Goal: Communication & Community: Answer question/provide support

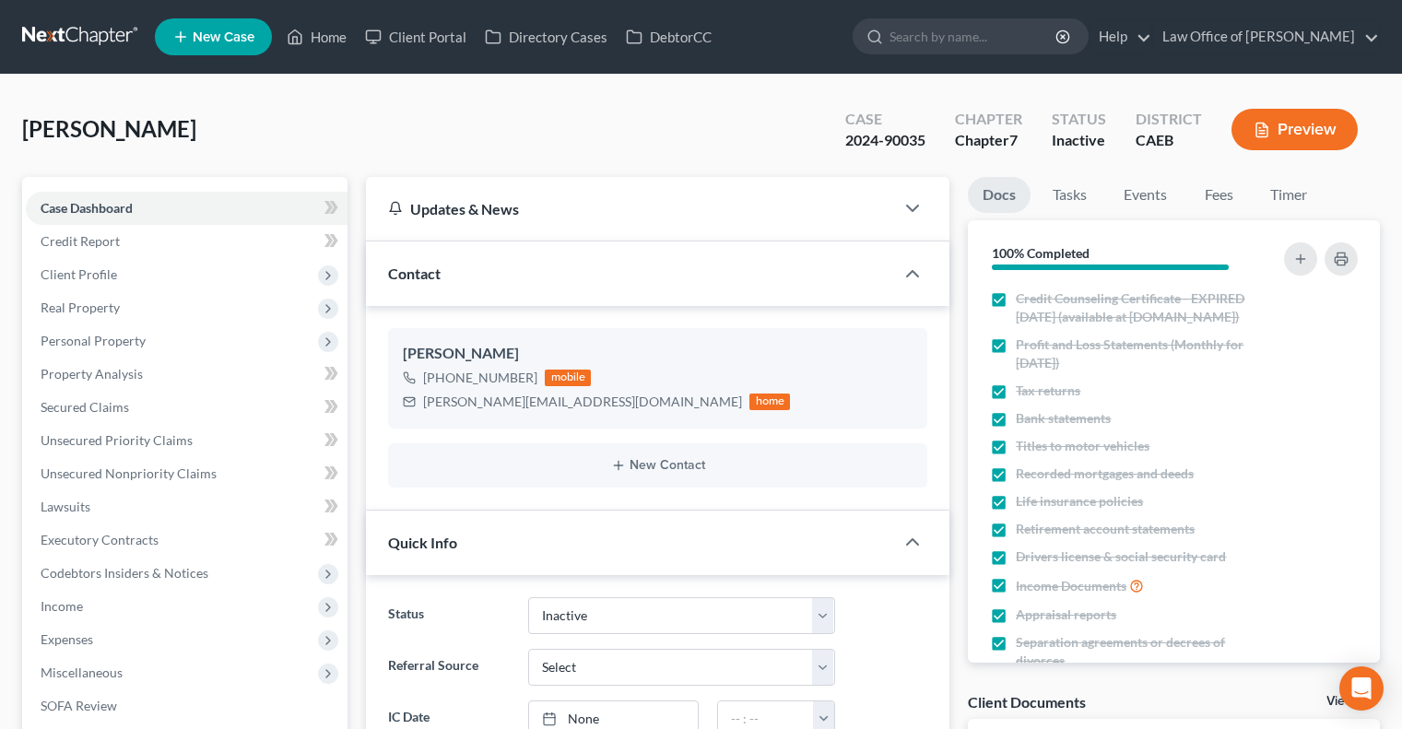
select select "8"
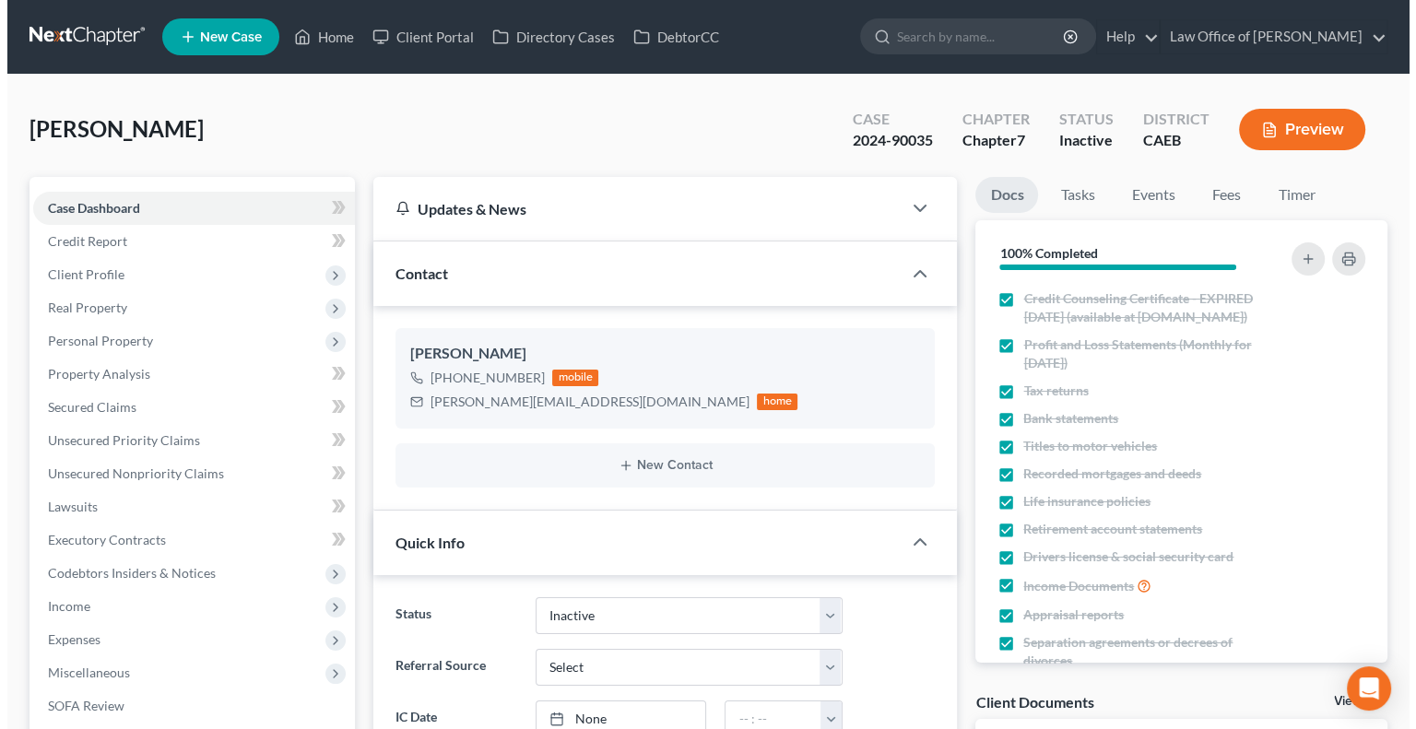
scroll to position [4368, 0]
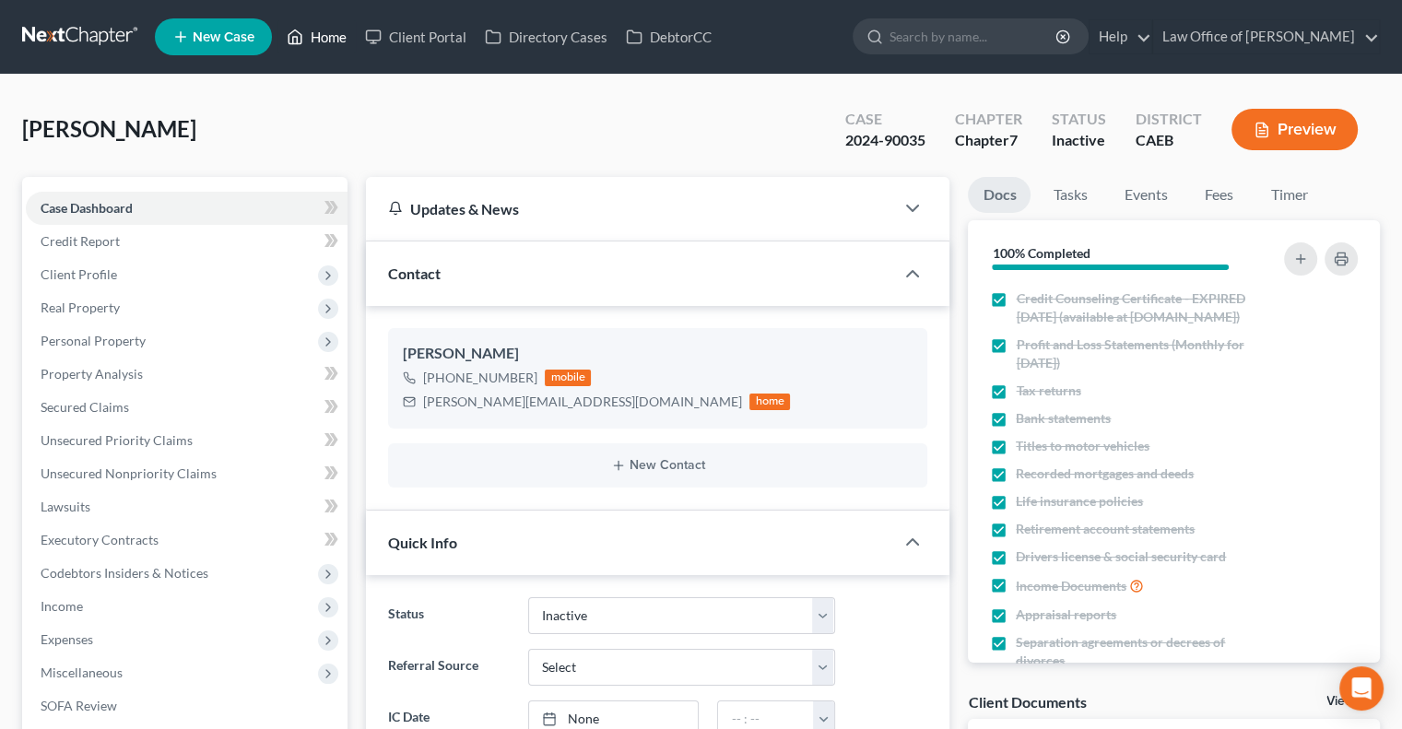
click at [324, 29] on link "Home" at bounding box center [316, 36] width 78 height 33
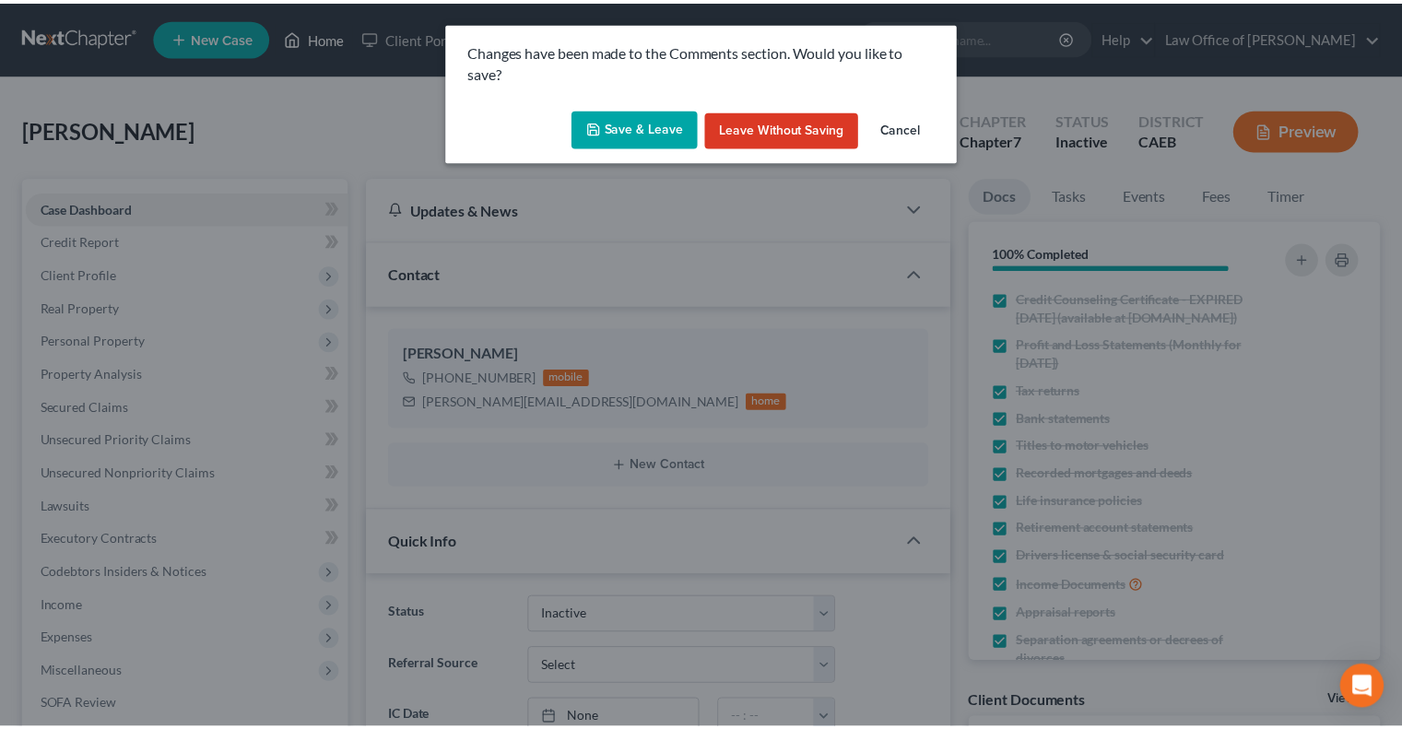
scroll to position [4350, 0]
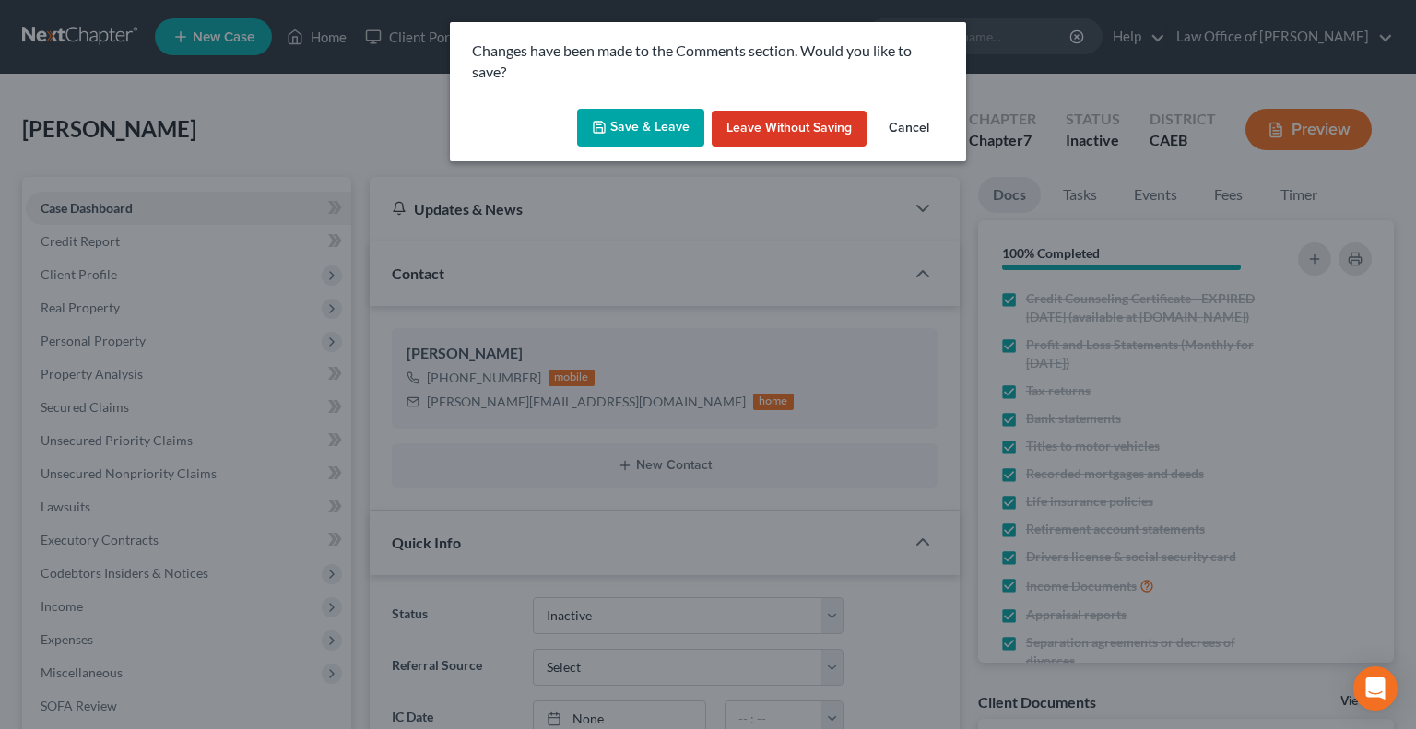
click at [607, 117] on button "Save & Leave" at bounding box center [640, 128] width 127 height 39
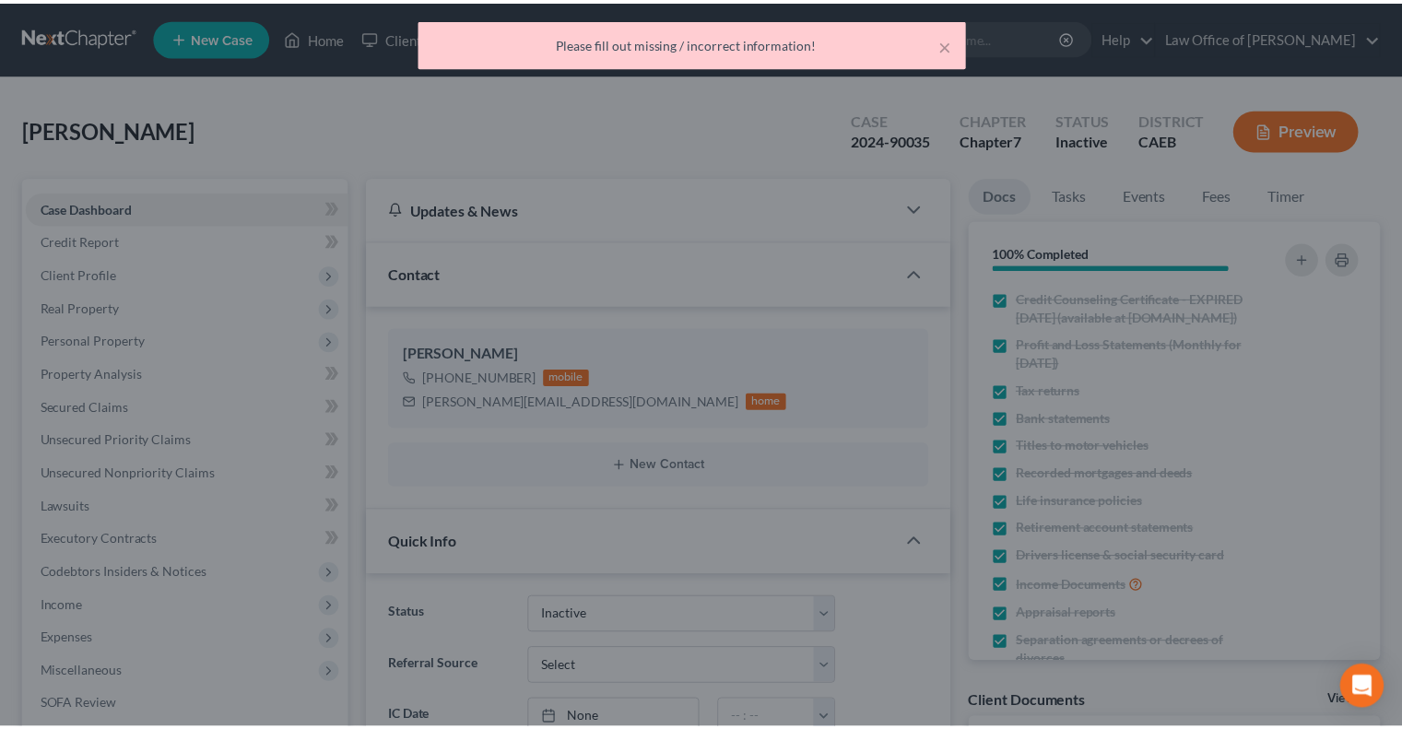
scroll to position [4368, 0]
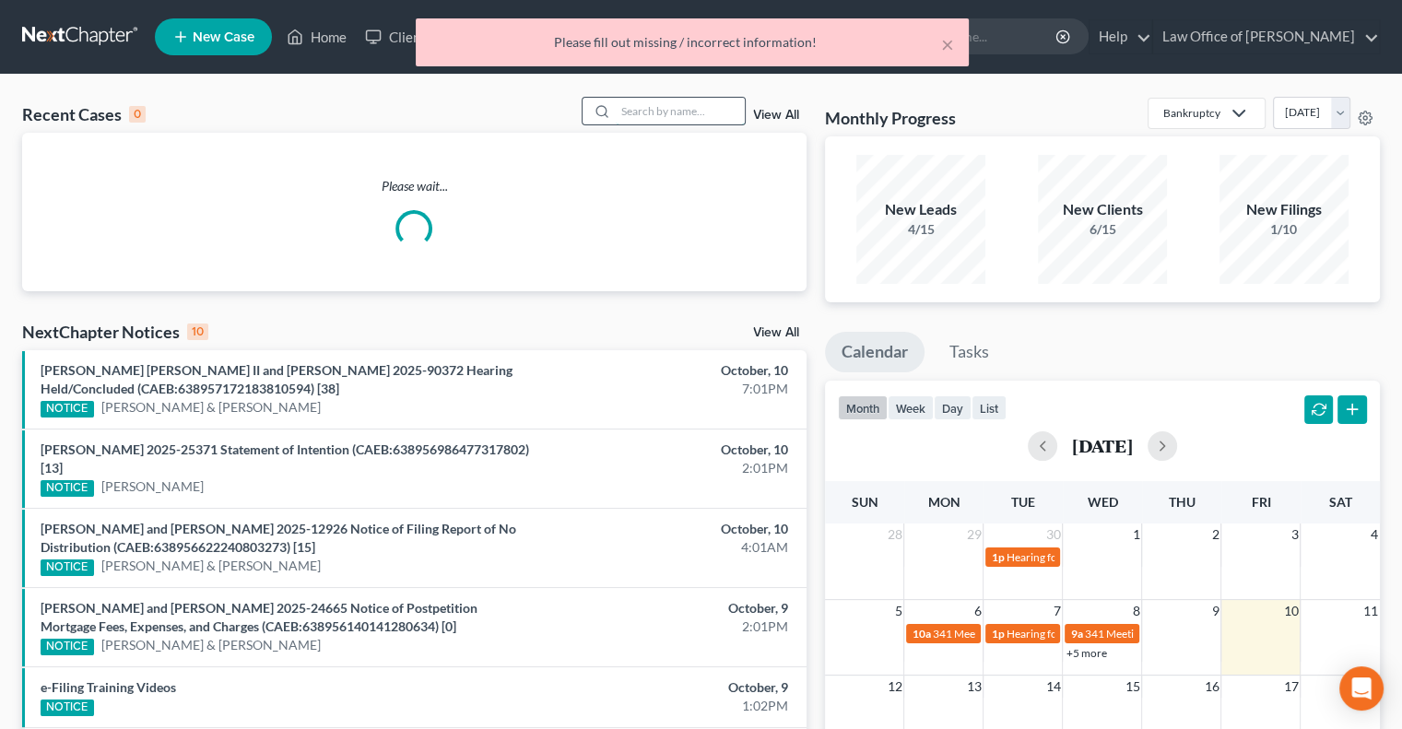
click at [632, 114] on input "search" at bounding box center [680, 111] width 129 height 27
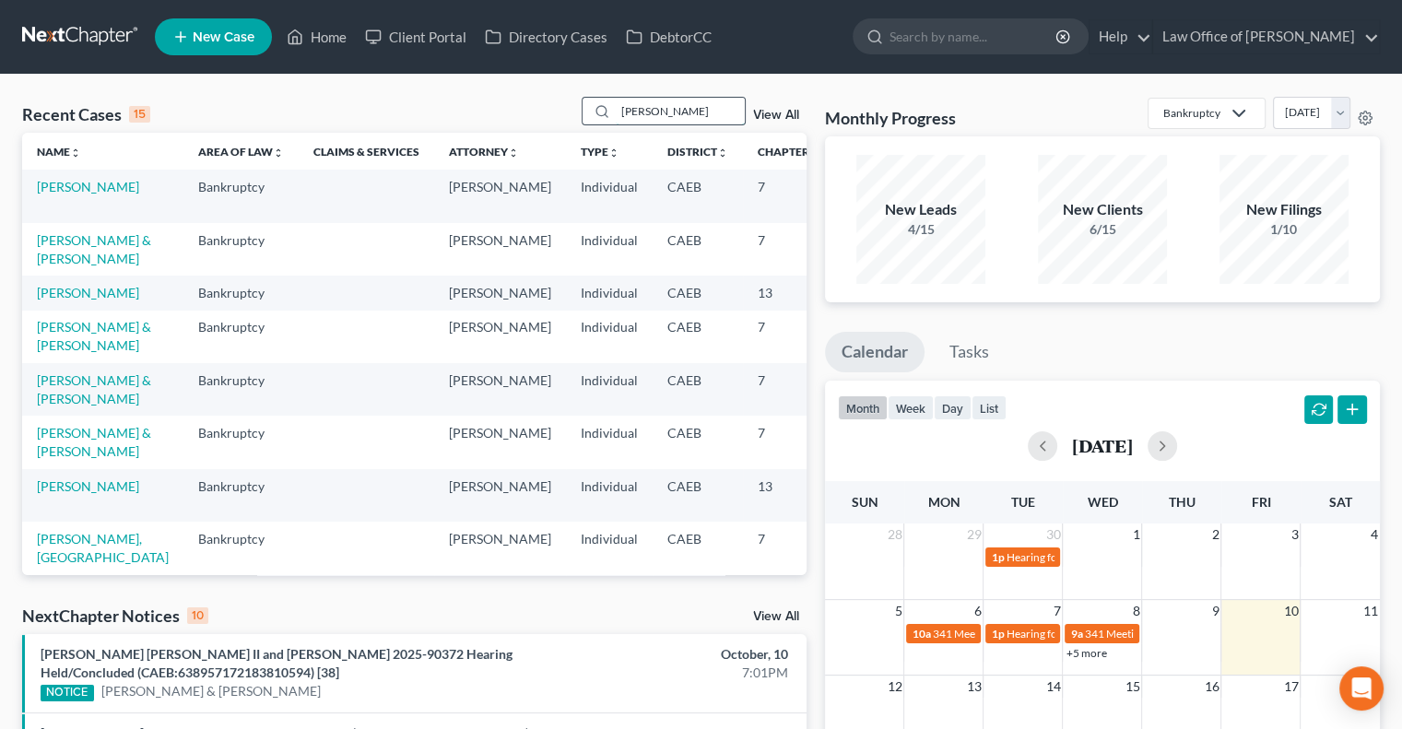
type input "[PERSON_NAME]"
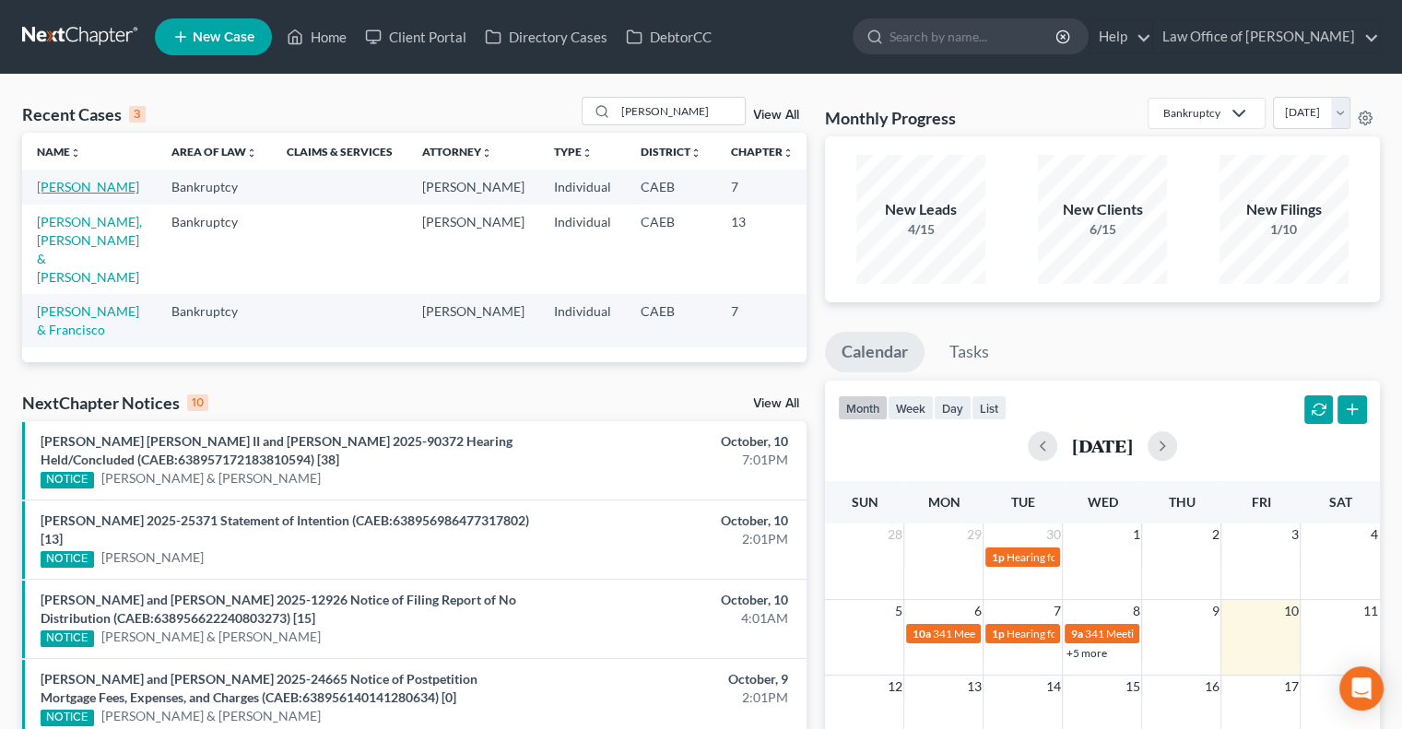
click at [53, 194] on link "[PERSON_NAME]" at bounding box center [88, 187] width 102 height 16
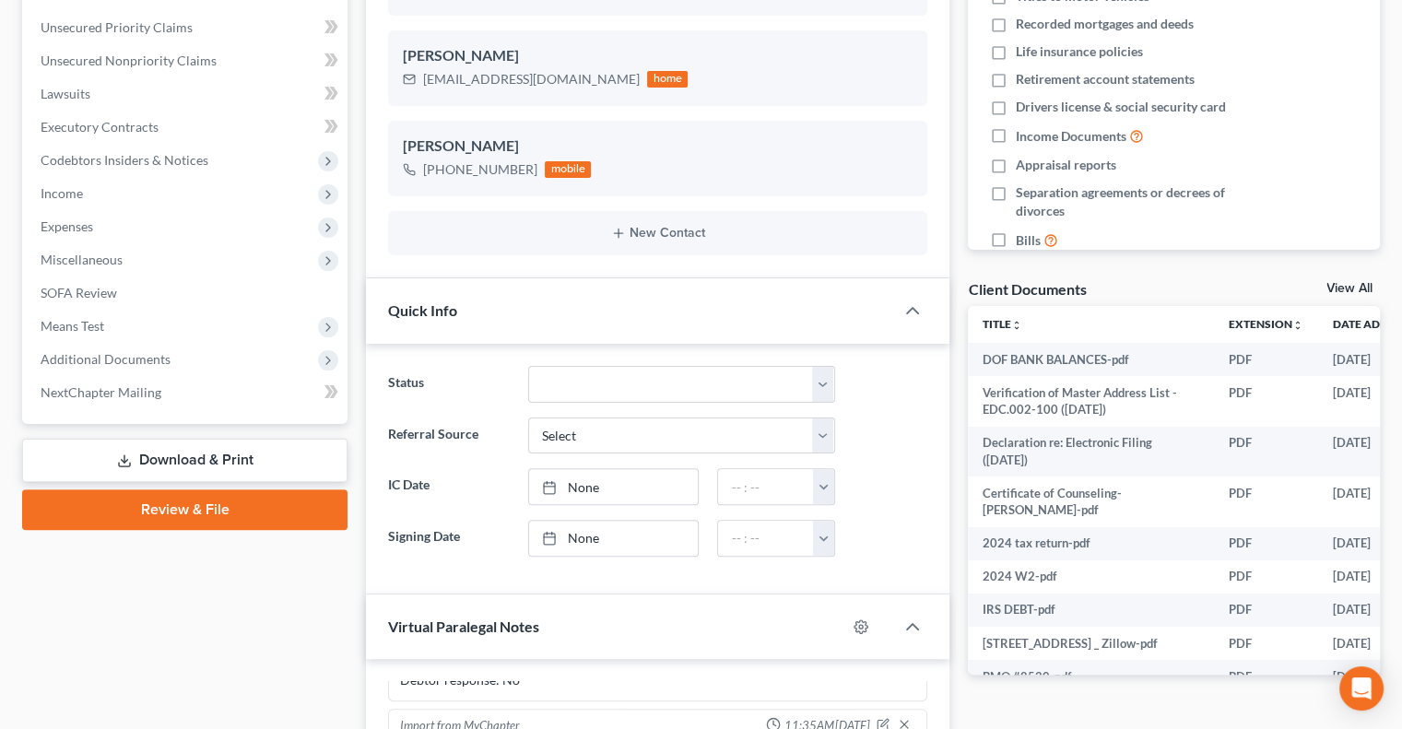
scroll to position [418, 0]
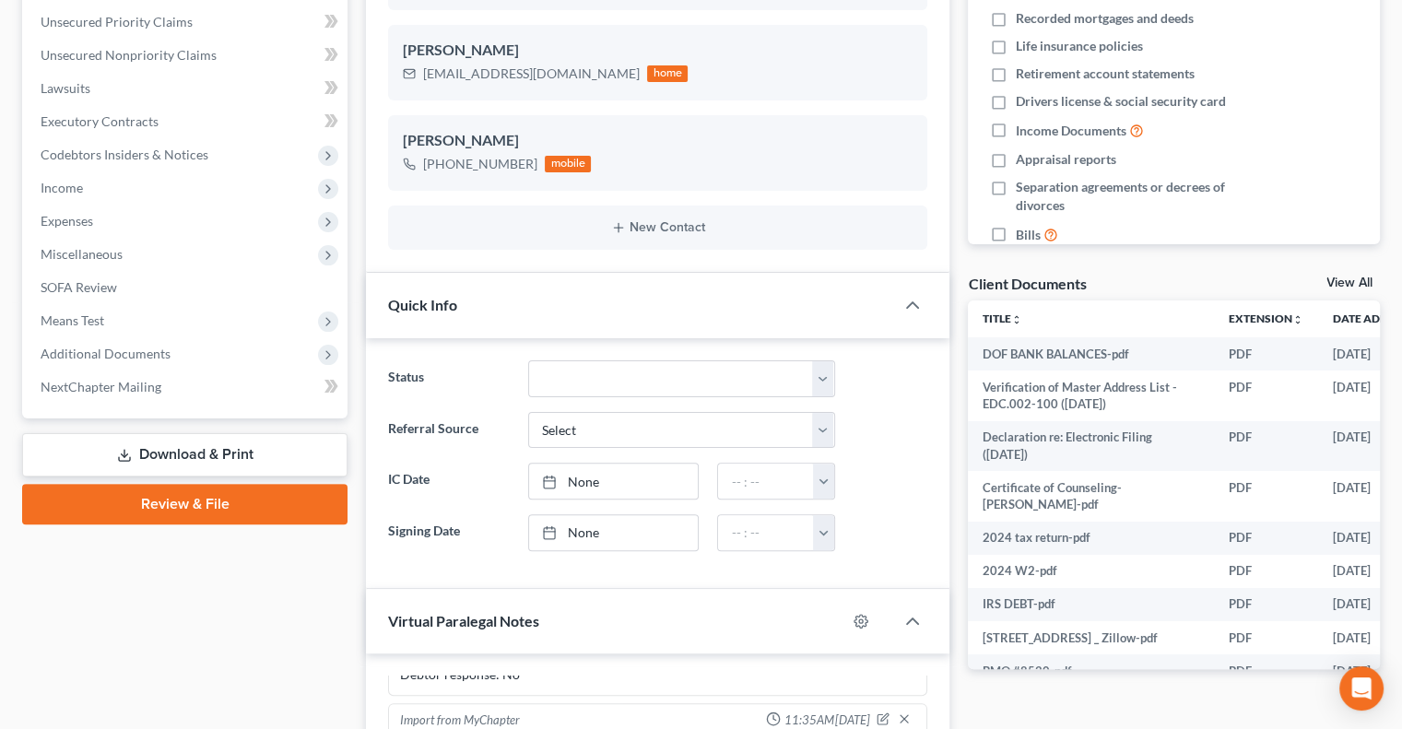
click at [1338, 277] on link "View All" at bounding box center [1349, 283] width 46 height 13
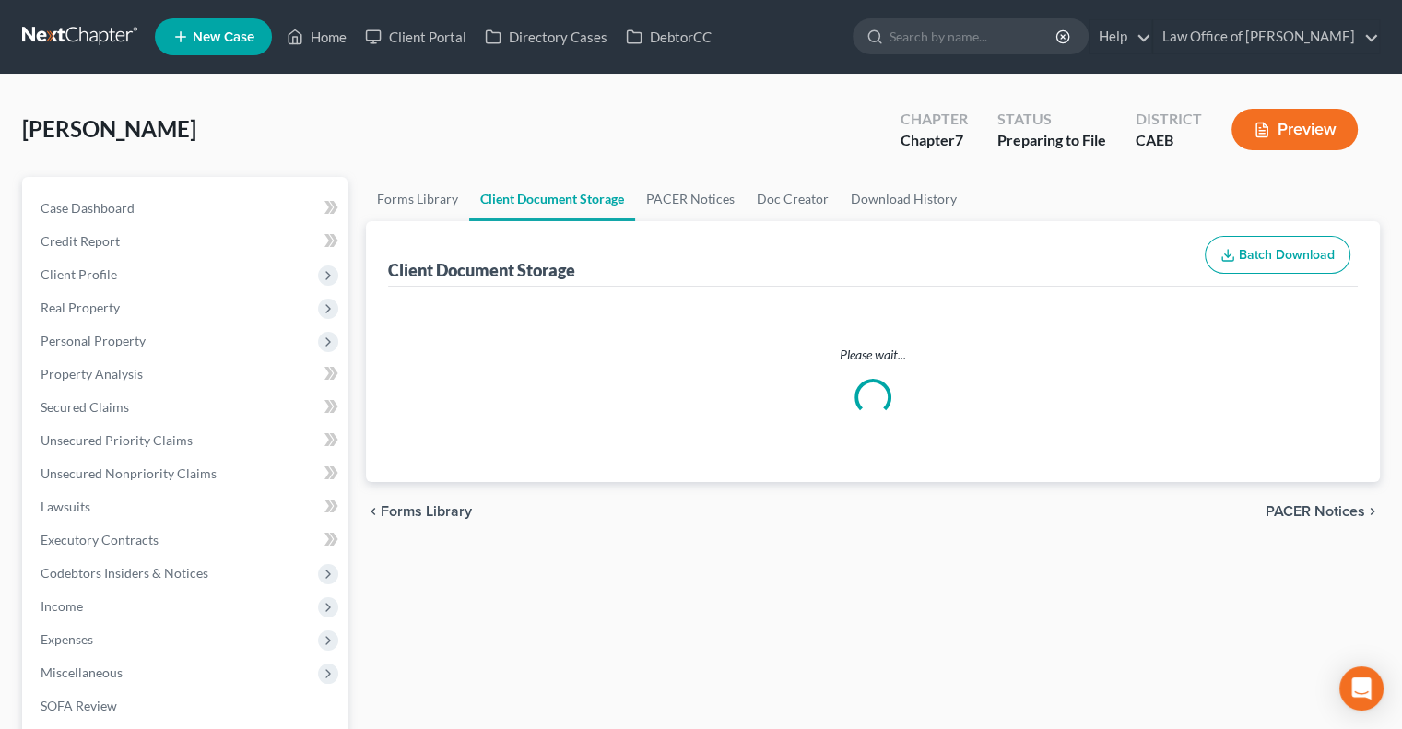
select select "0"
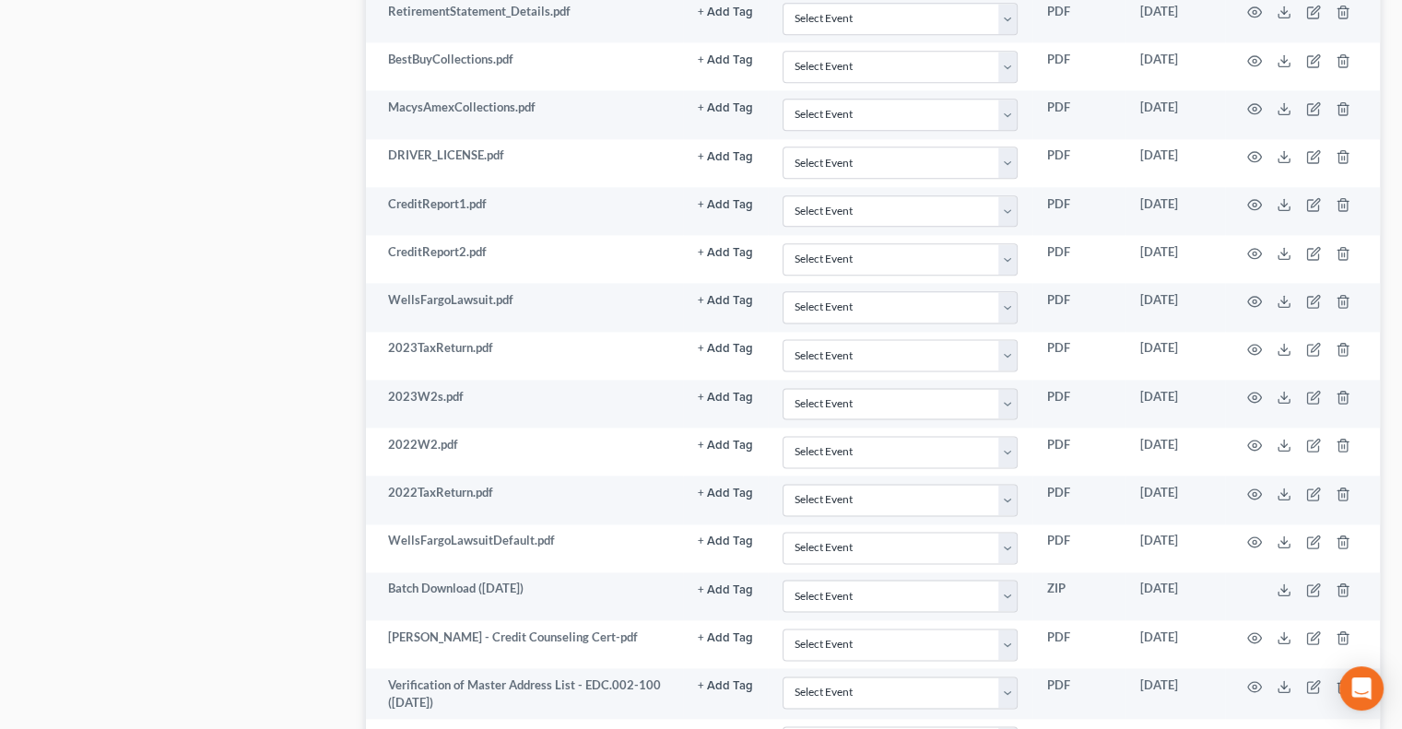
scroll to position [2380, 0]
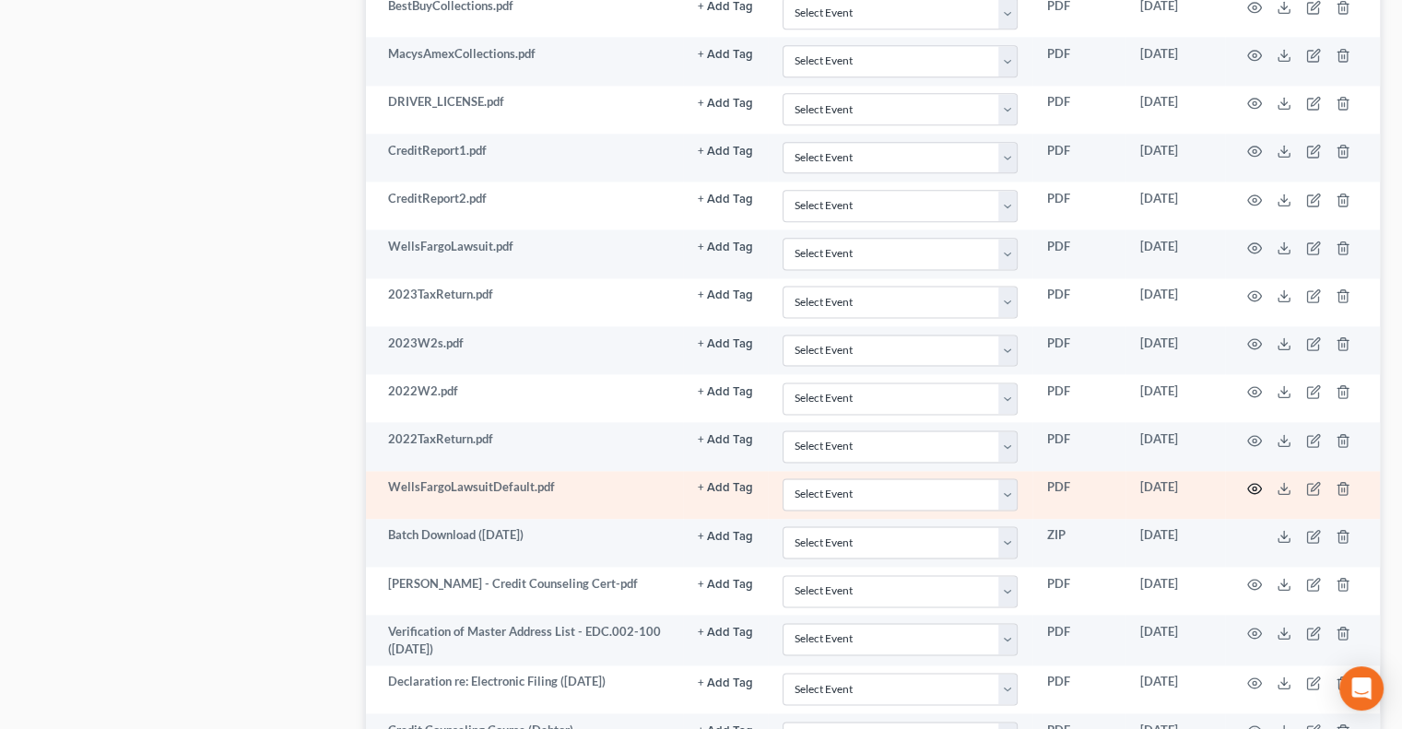
click at [1255, 484] on icon "button" at bounding box center [1255, 489] width 14 height 10
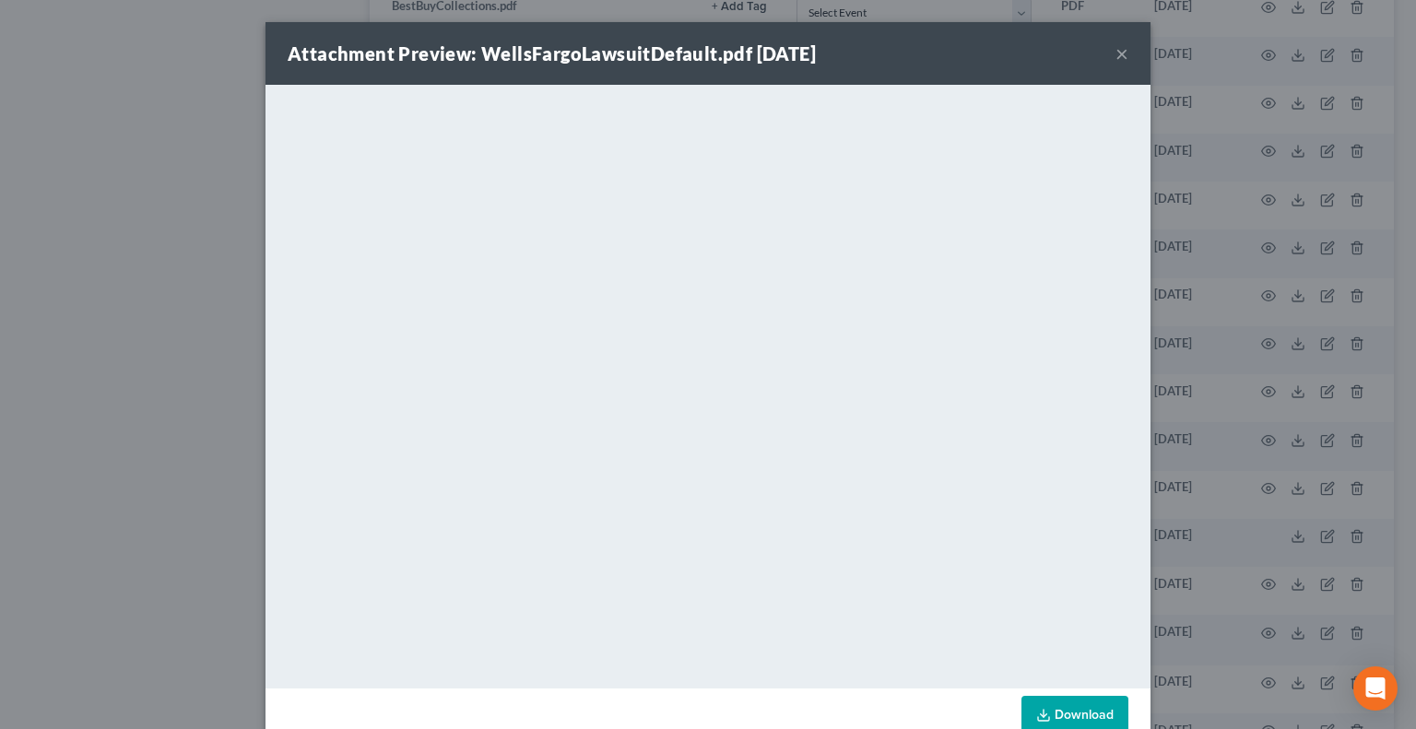
click at [1115, 54] on button "×" at bounding box center [1121, 53] width 13 height 22
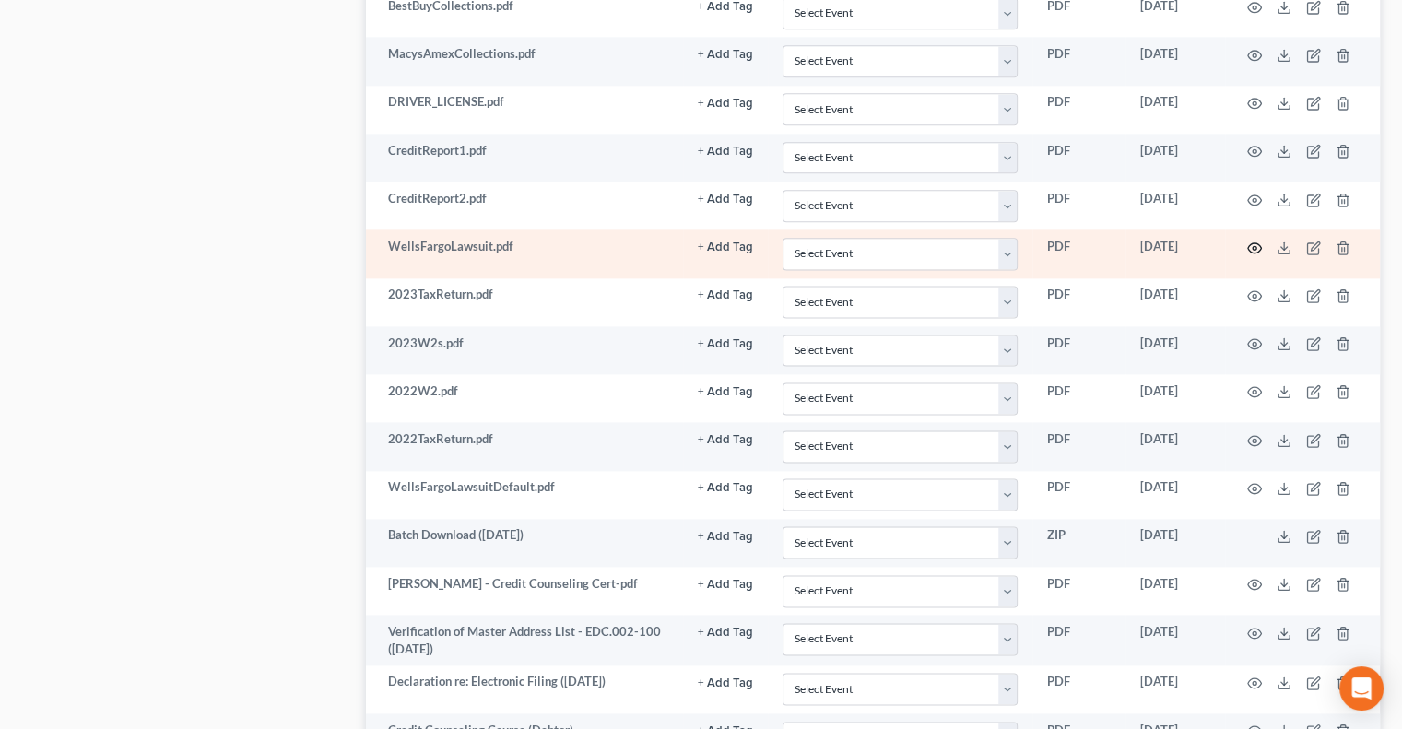
click at [1253, 241] on icon "button" at bounding box center [1254, 248] width 15 height 15
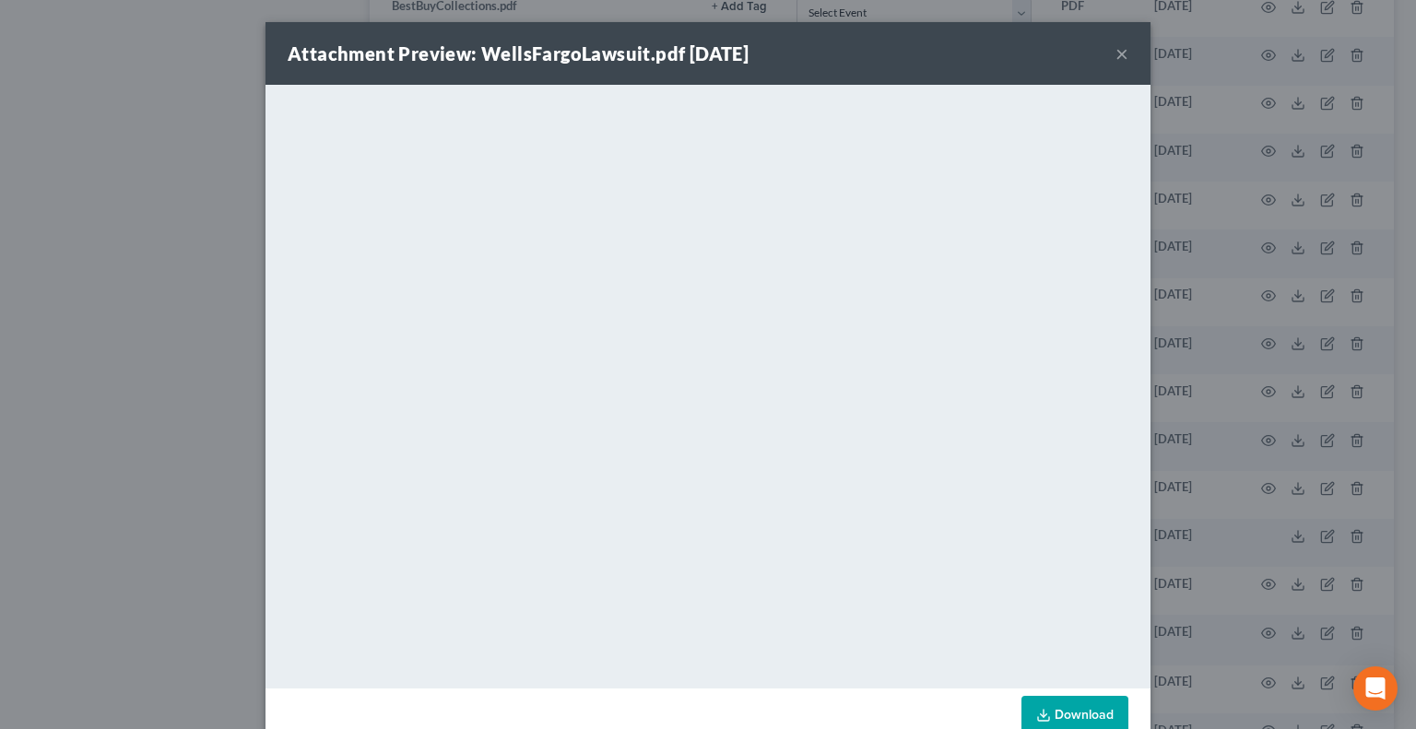
click at [1115, 50] on button "×" at bounding box center [1121, 53] width 13 height 22
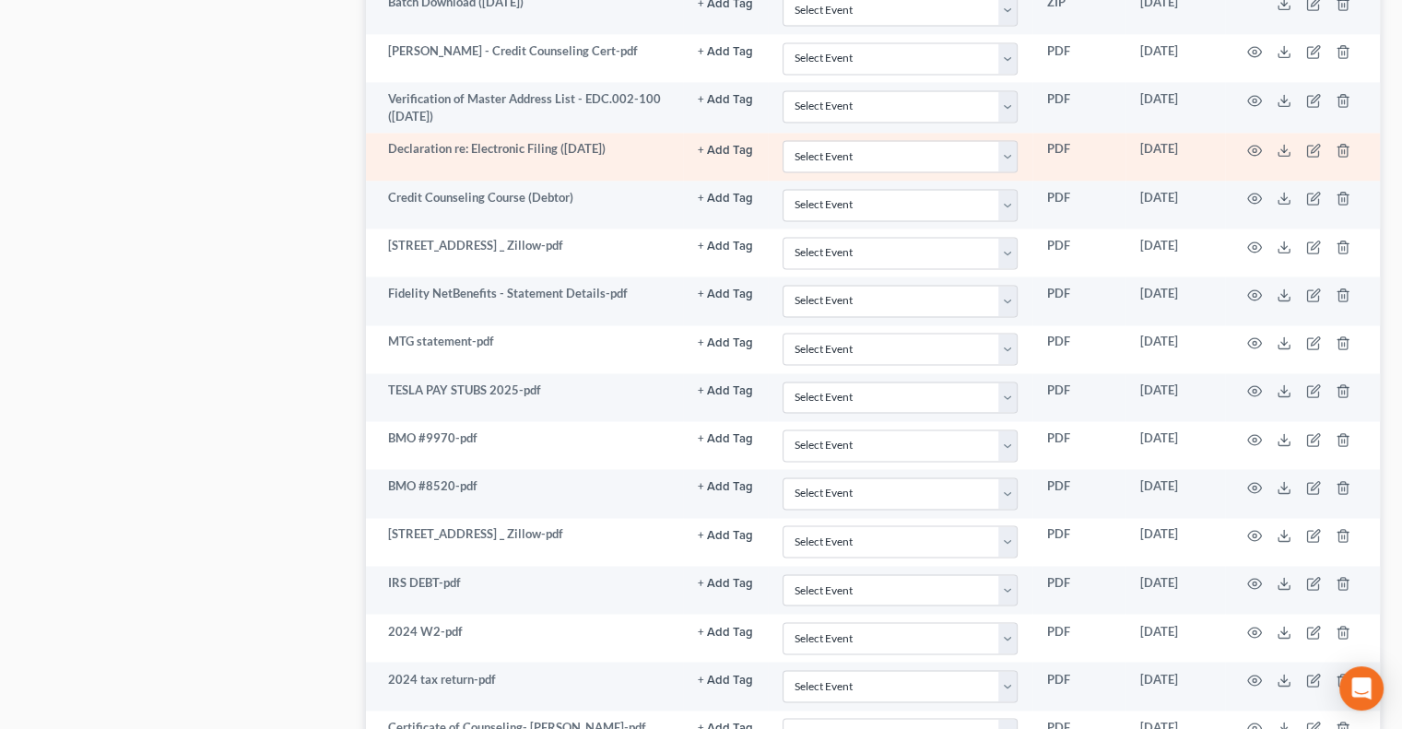
scroll to position [2913, 0]
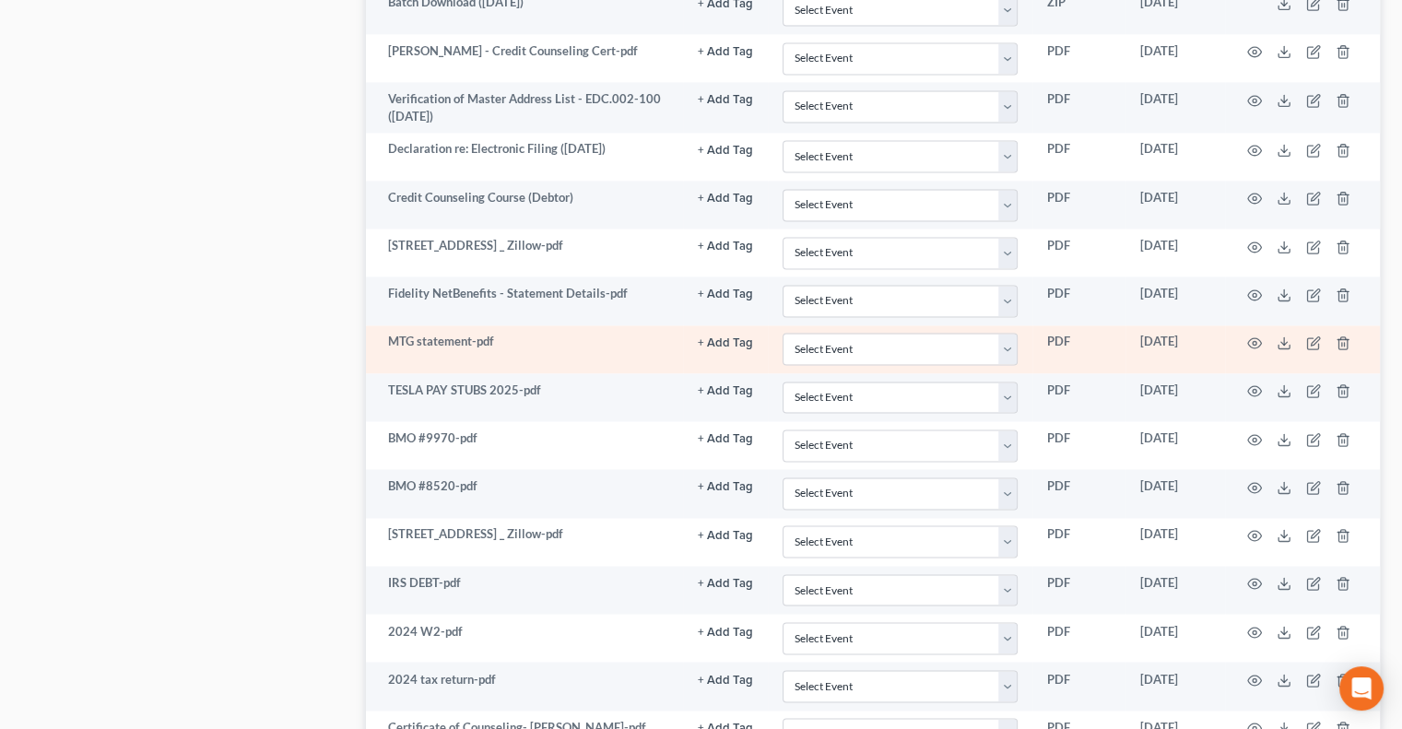
click at [1254, 325] on td at bounding box center [1302, 349] width 155 height 48
click at [1254, 336] on icon "button" at bounding box center [1254, 343] width 15 height 15
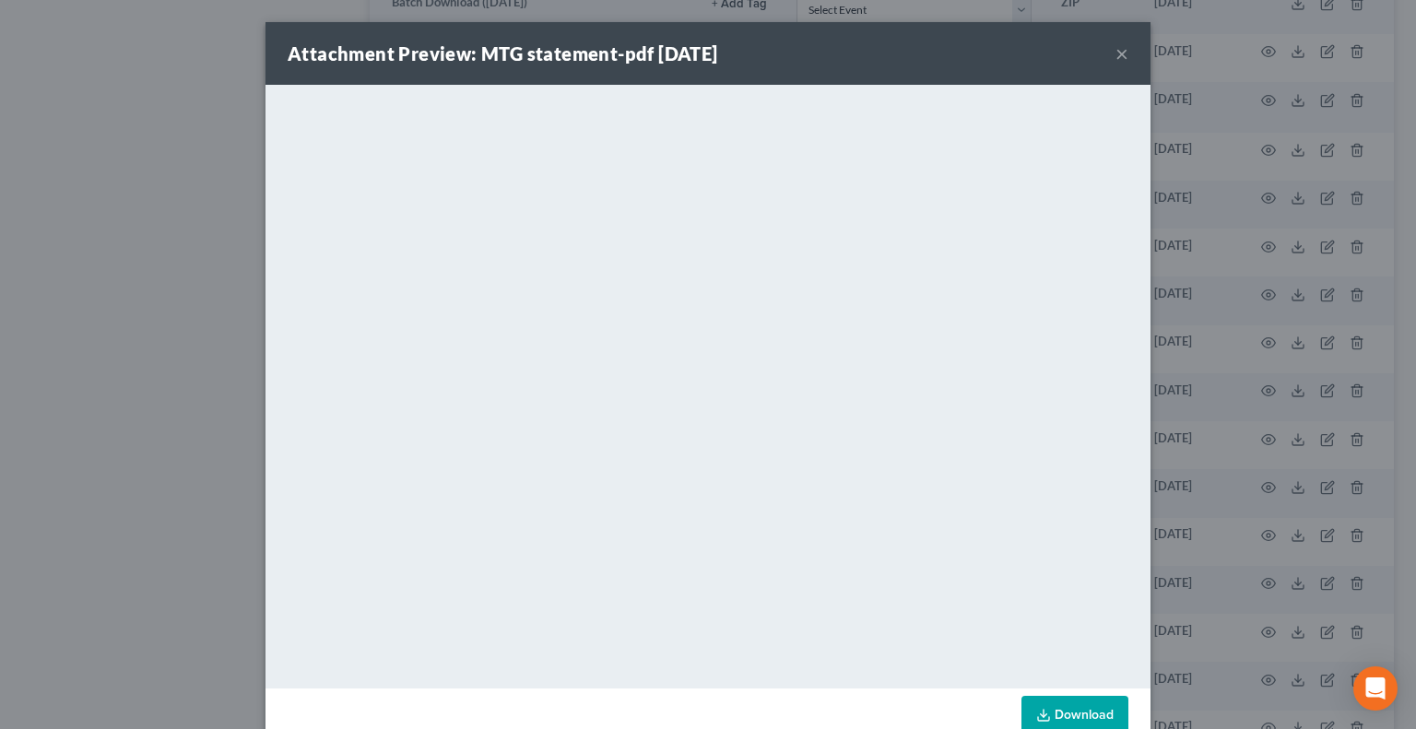
click at [1119, 49] on button "×" at bounding box center [1121, 53] width 13 height 22
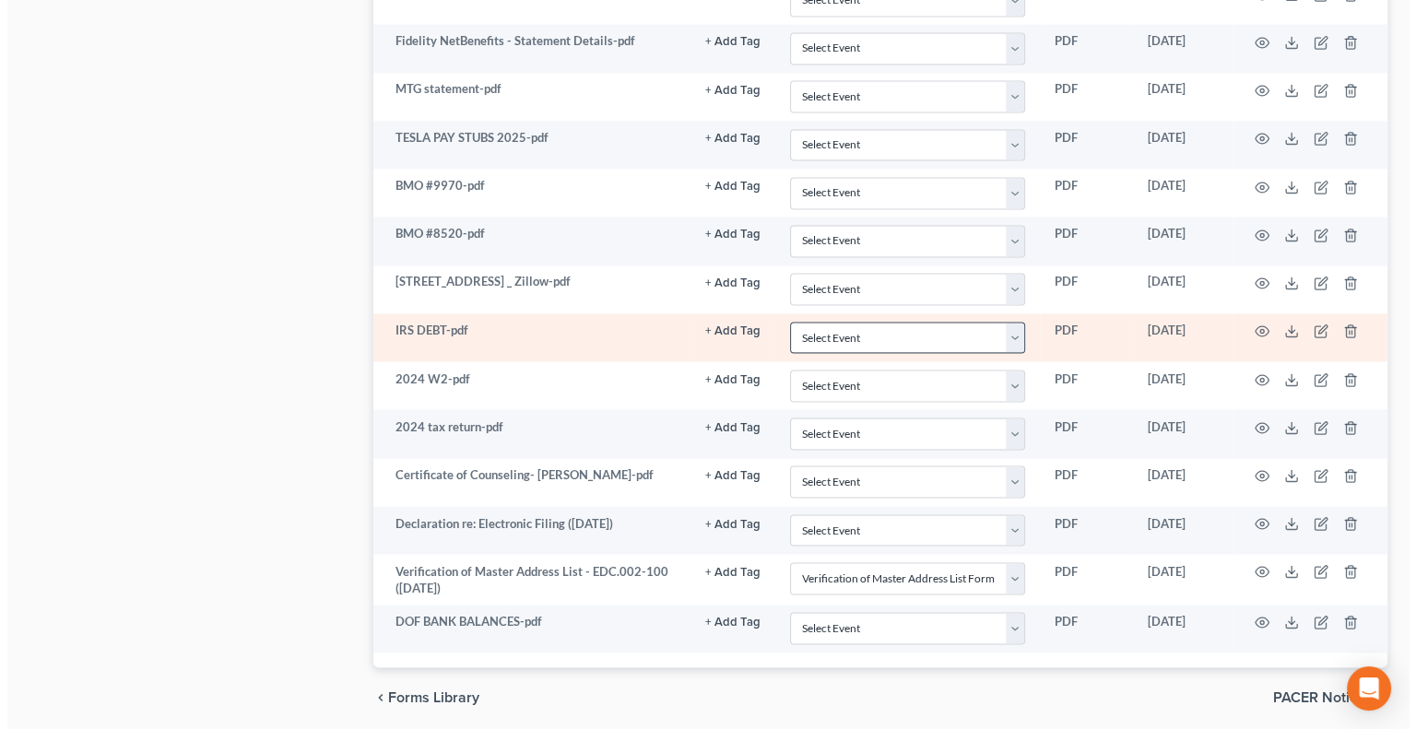
scroll to position [3167, 0]
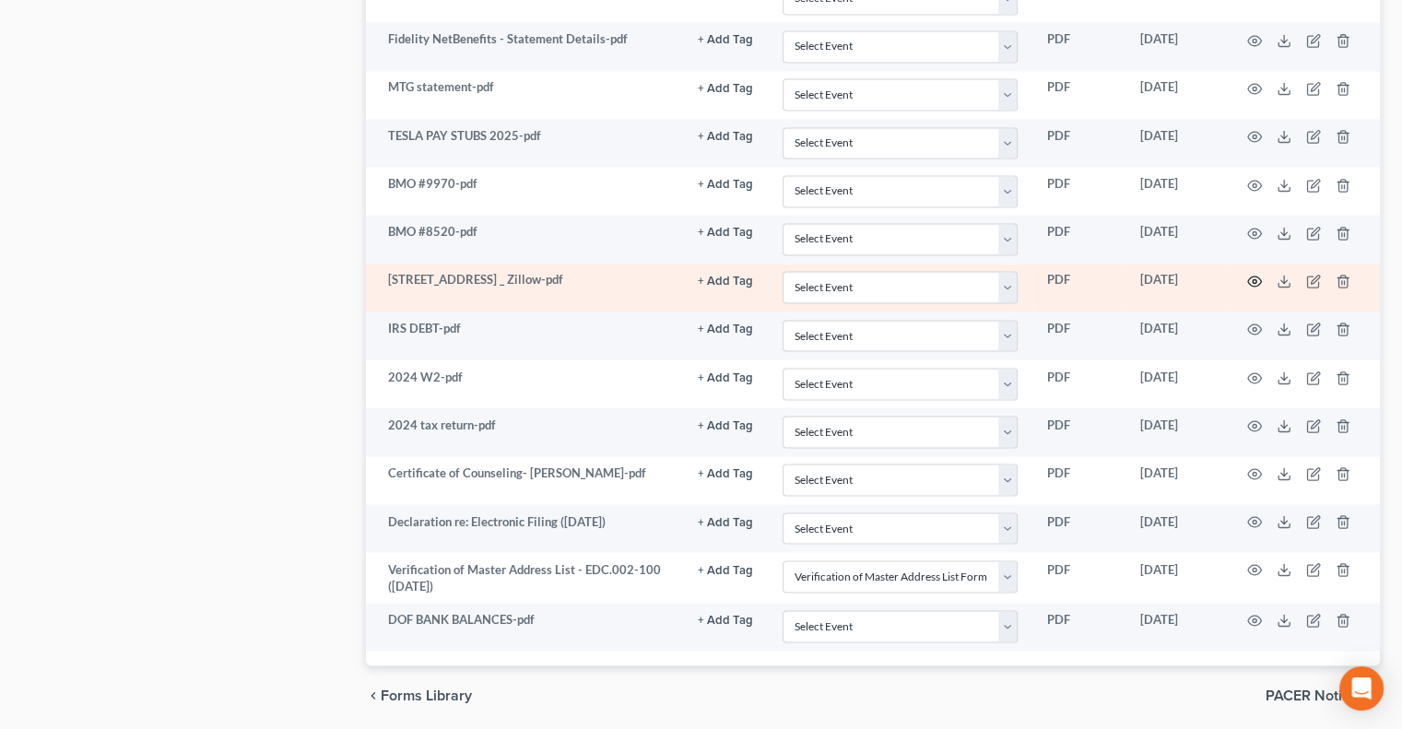
click at [1248, 277] on icon "button" at bounding box center [1255, 282] width 14 height 10
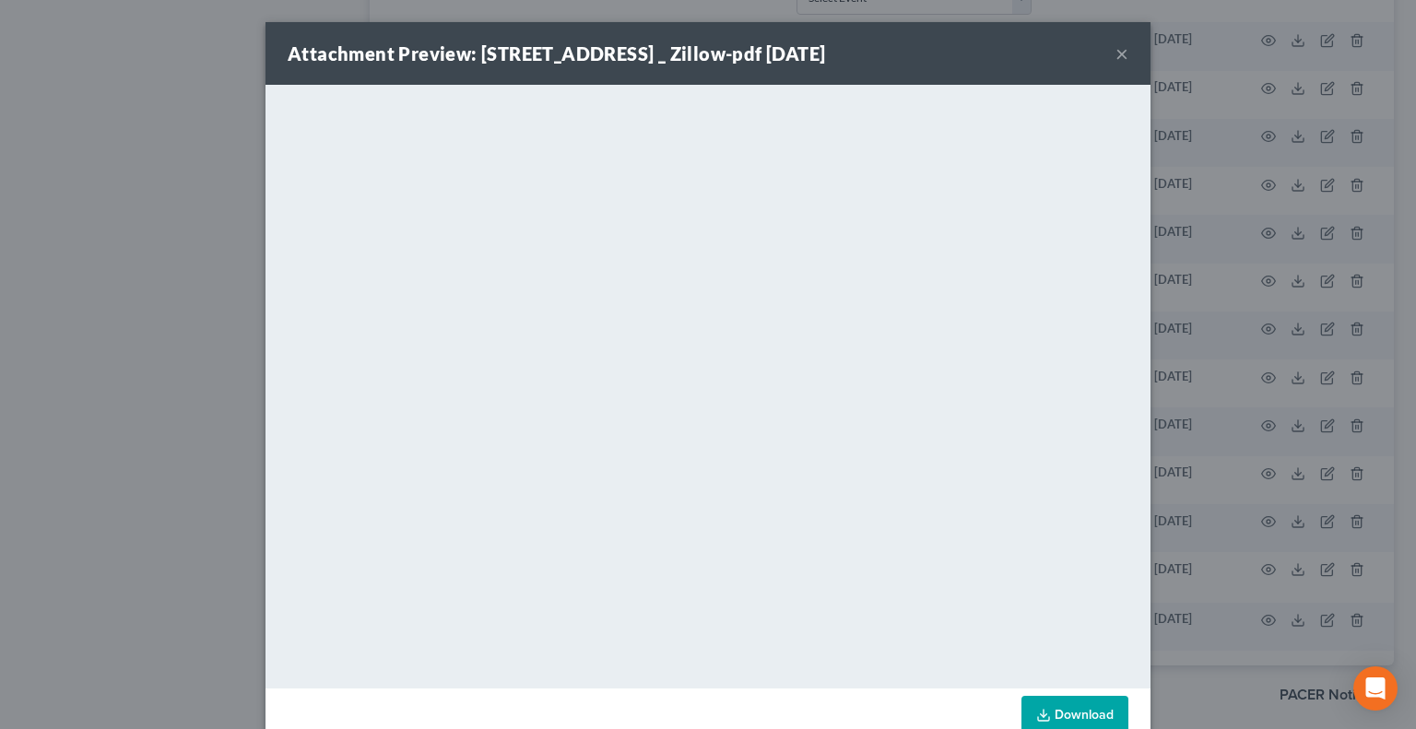
click at [1119, 57] on button "×" at bounding box center [1121, 53] width 13 height 22
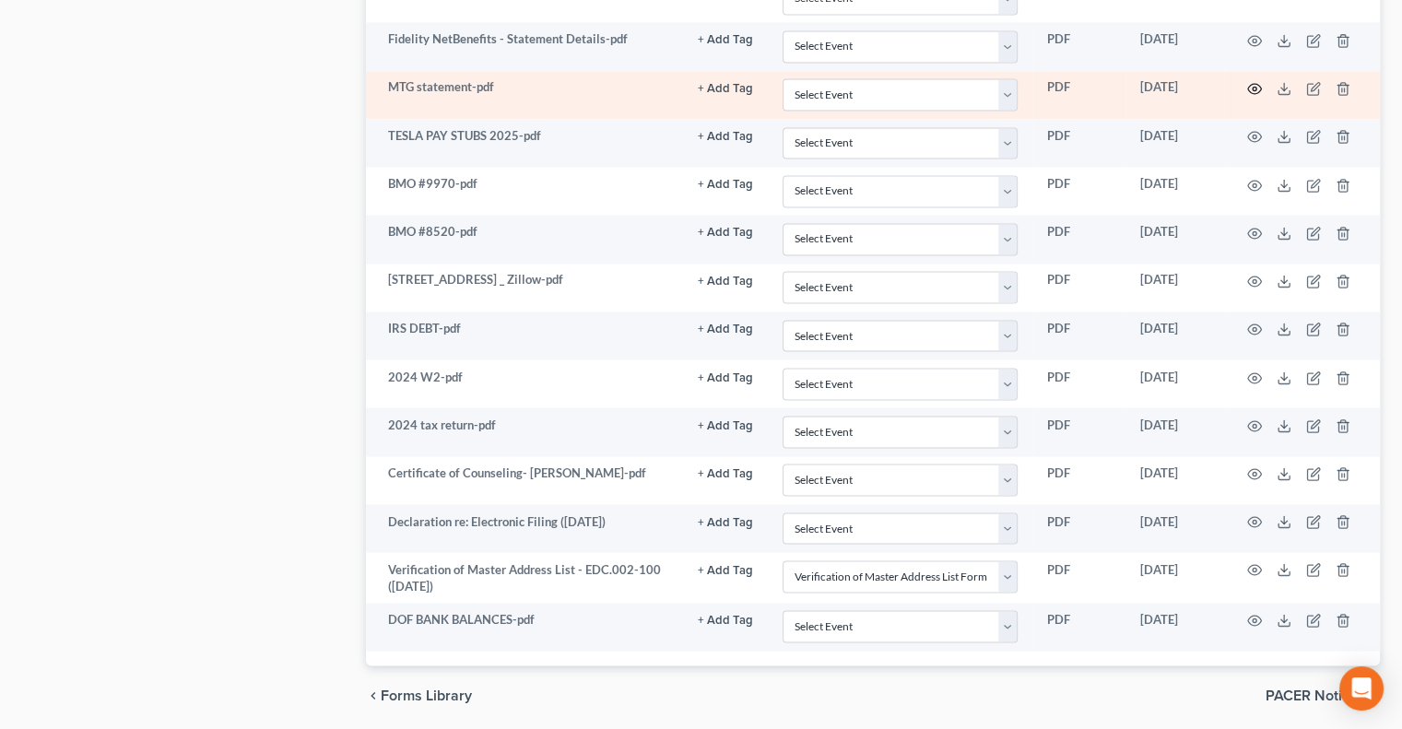
click at [1249, 81] on icon "button" at bounding box center [1254, 88] width 15 height 15
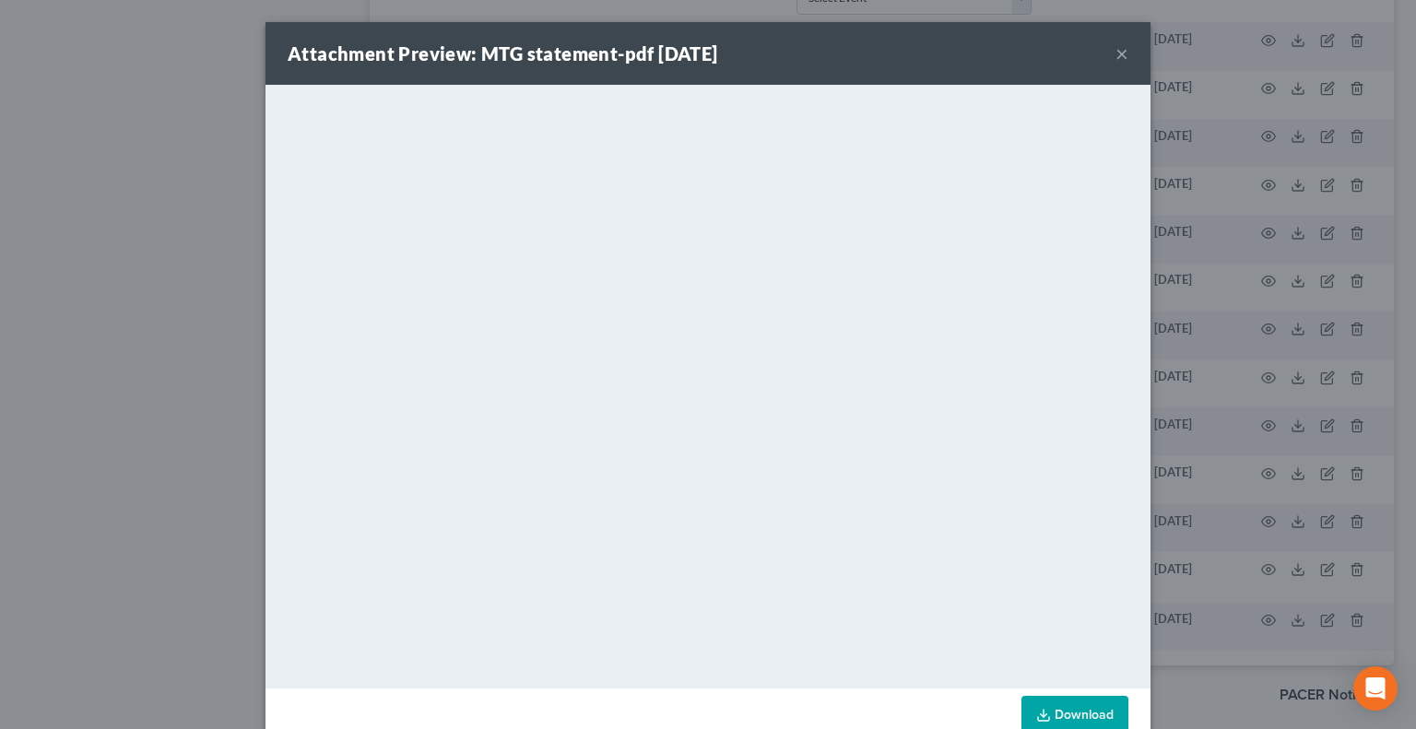
click at [1115, 65] on button "×" at bounding box center [1121, 53] width 13 height 22
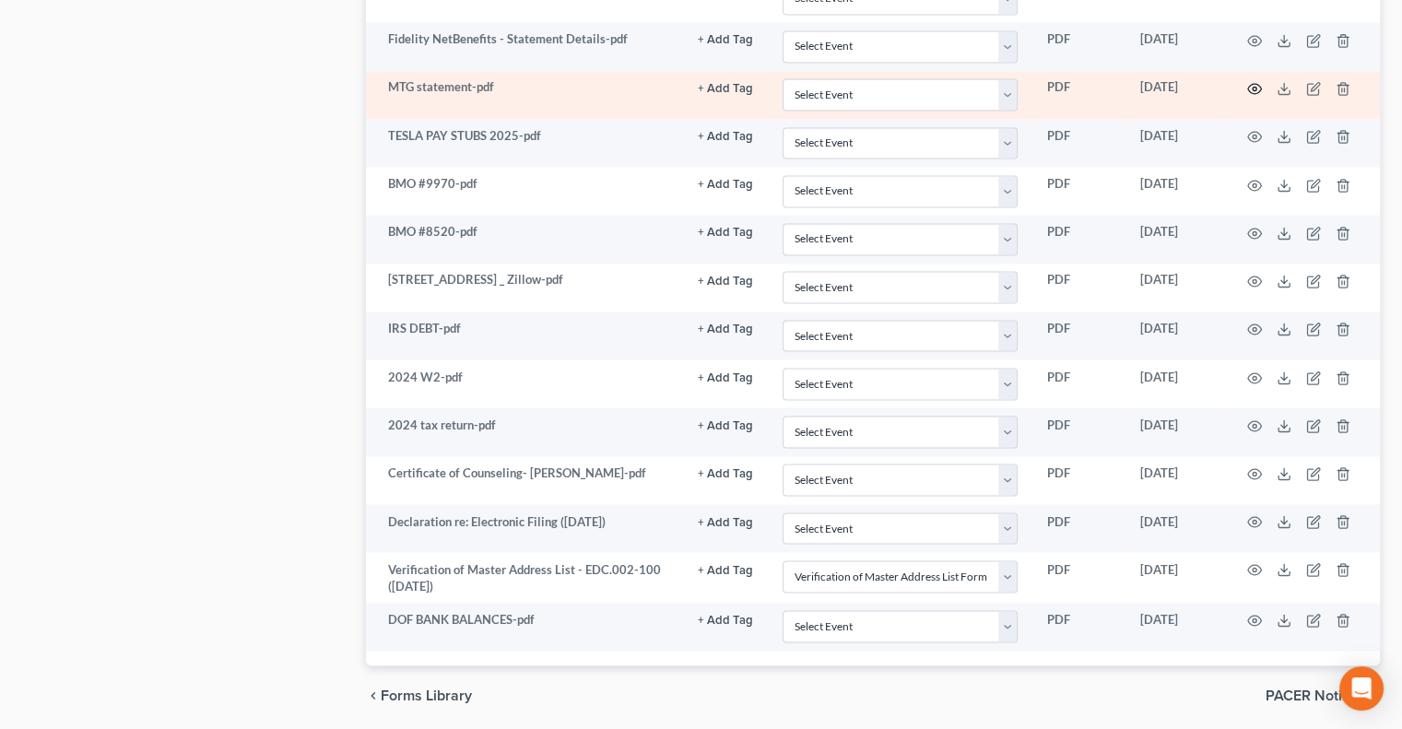
click at [1254, 81] on icon "button" at bounding box center [1254, 88] width 15 height 15
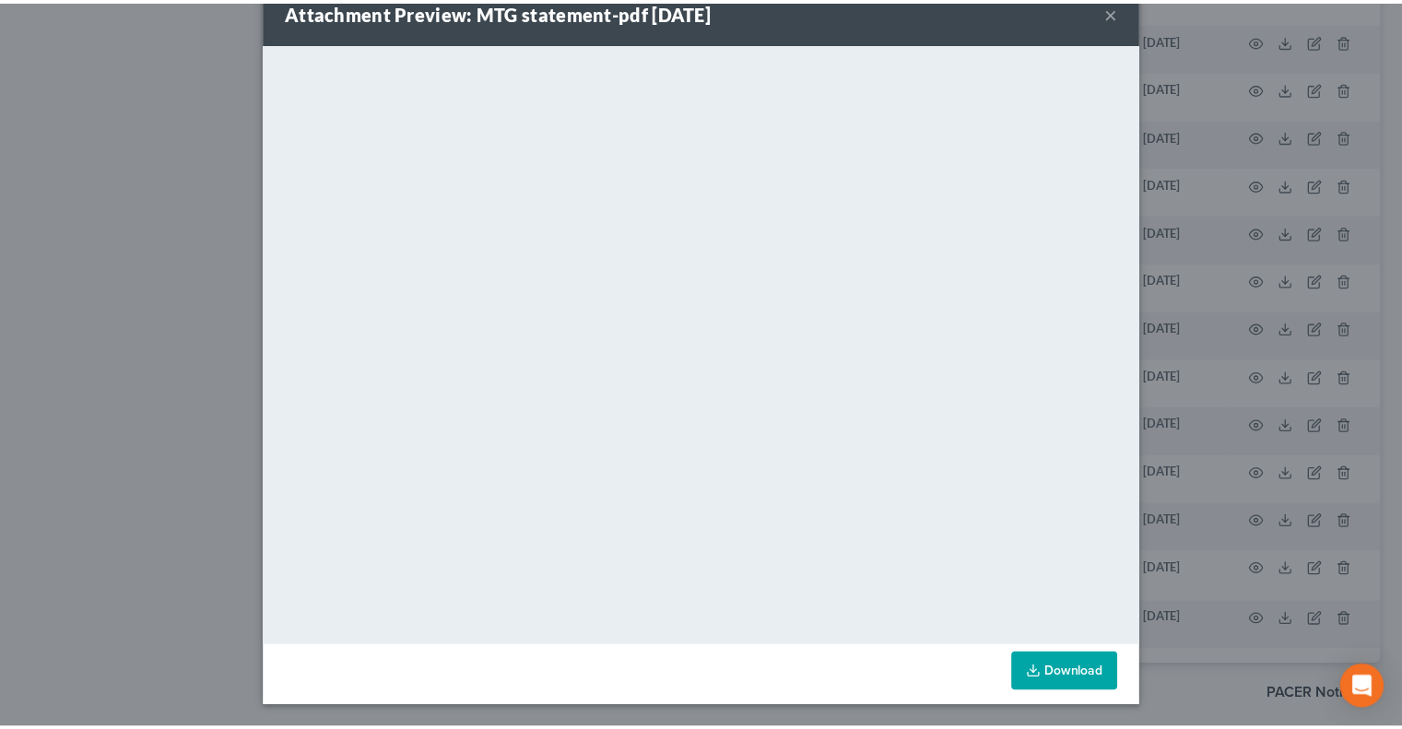
scroll to position [0, 0]
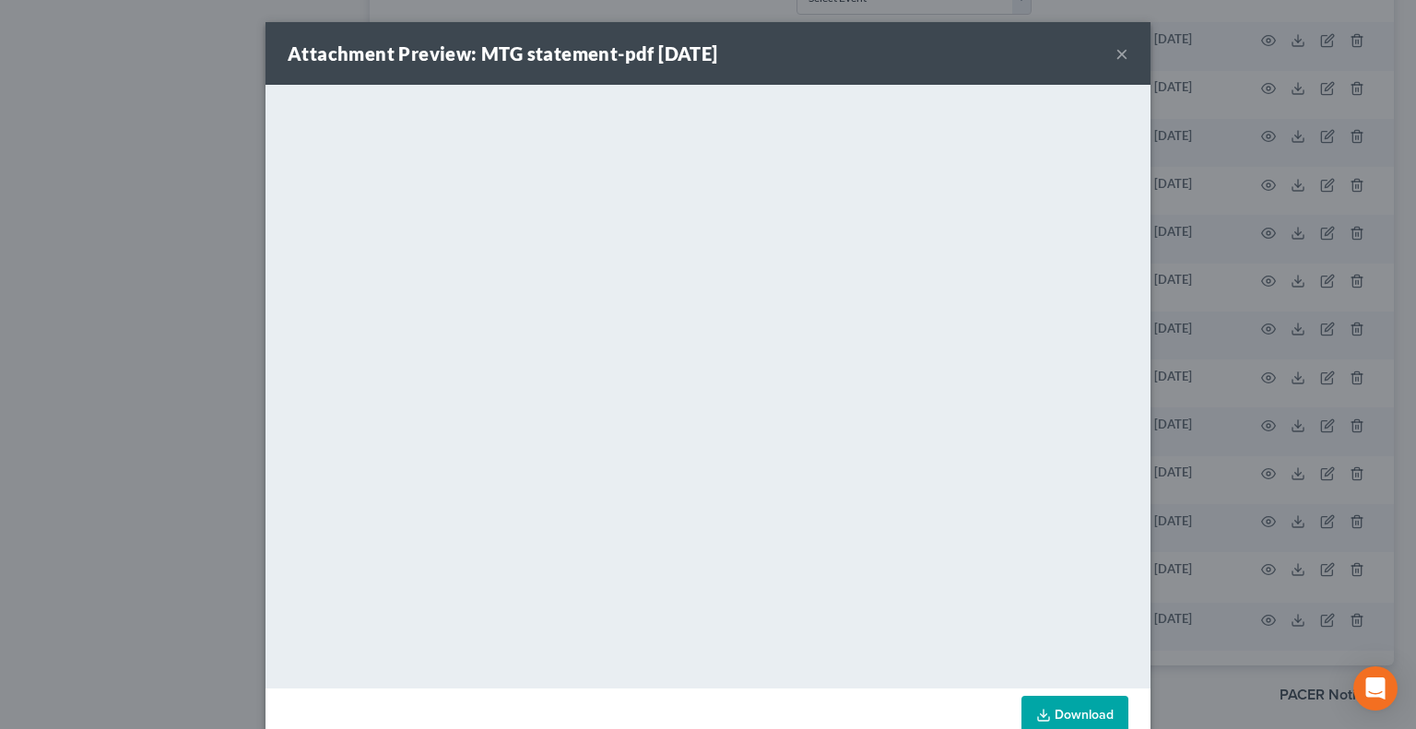
click at [1115, 60] on button "×" at bounding box center [1121, 53] width 13 height 22
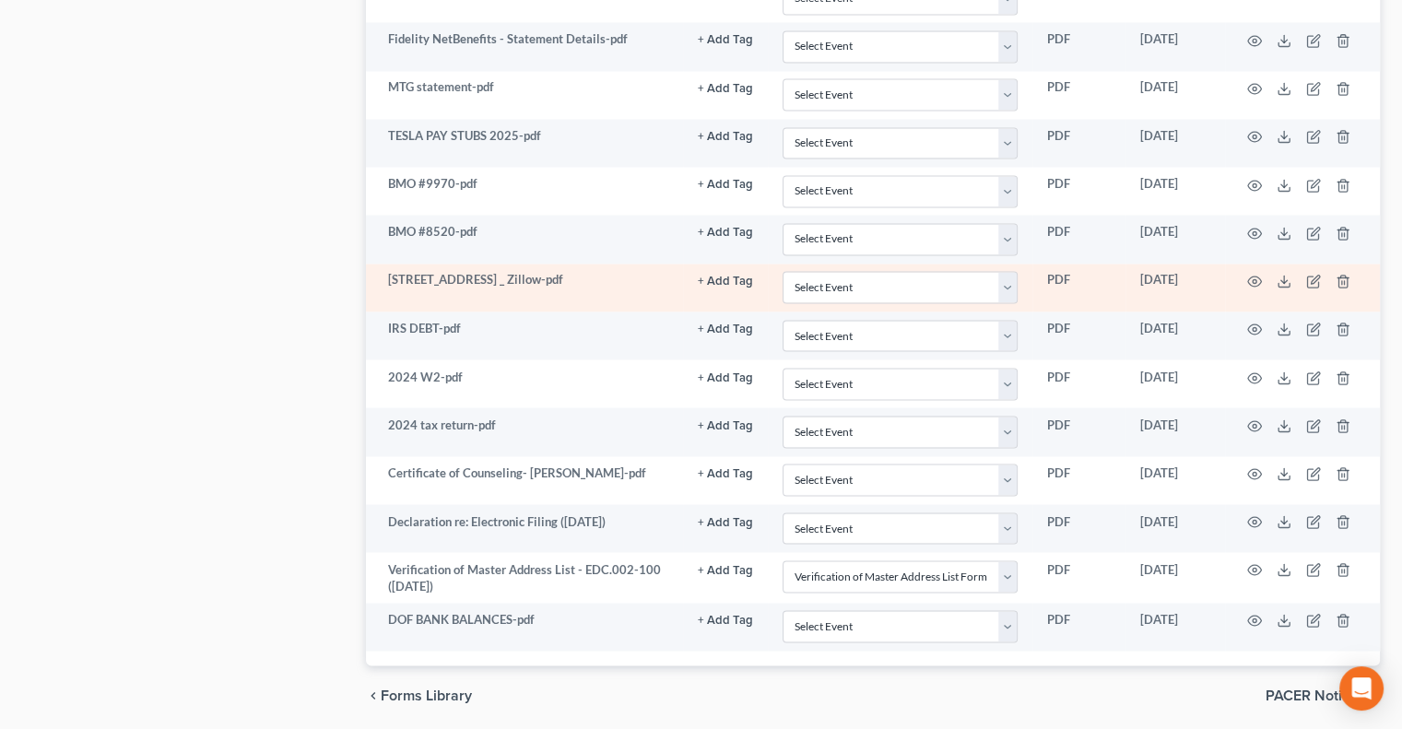
click at [1254, 264] on td at bounding box center [1302, 288] width 155 height 48
click at [1259, 274] on icon "button" at bounding box center [1254, 281] width 15 height 15
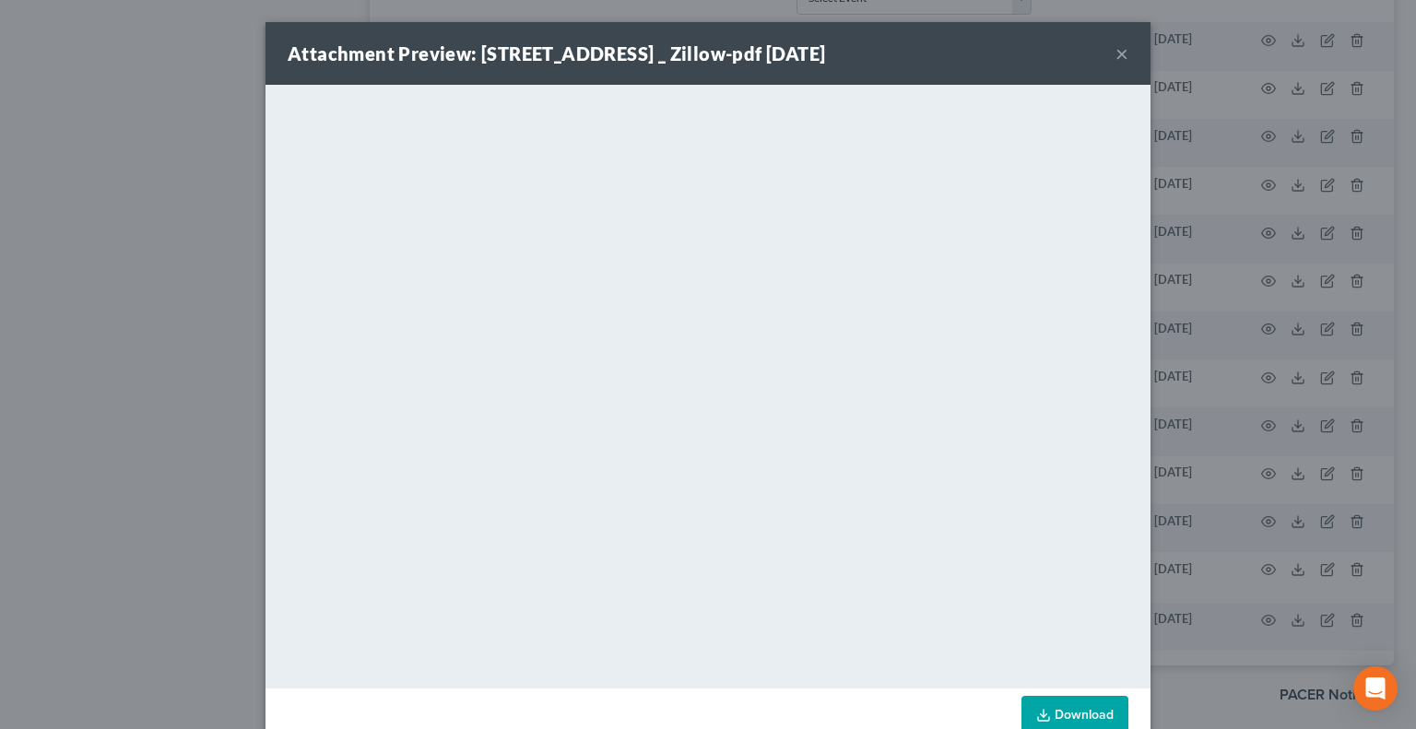
click at [1115, 53] on button "×" at bounding box center [1121, 53] width 13 height 22
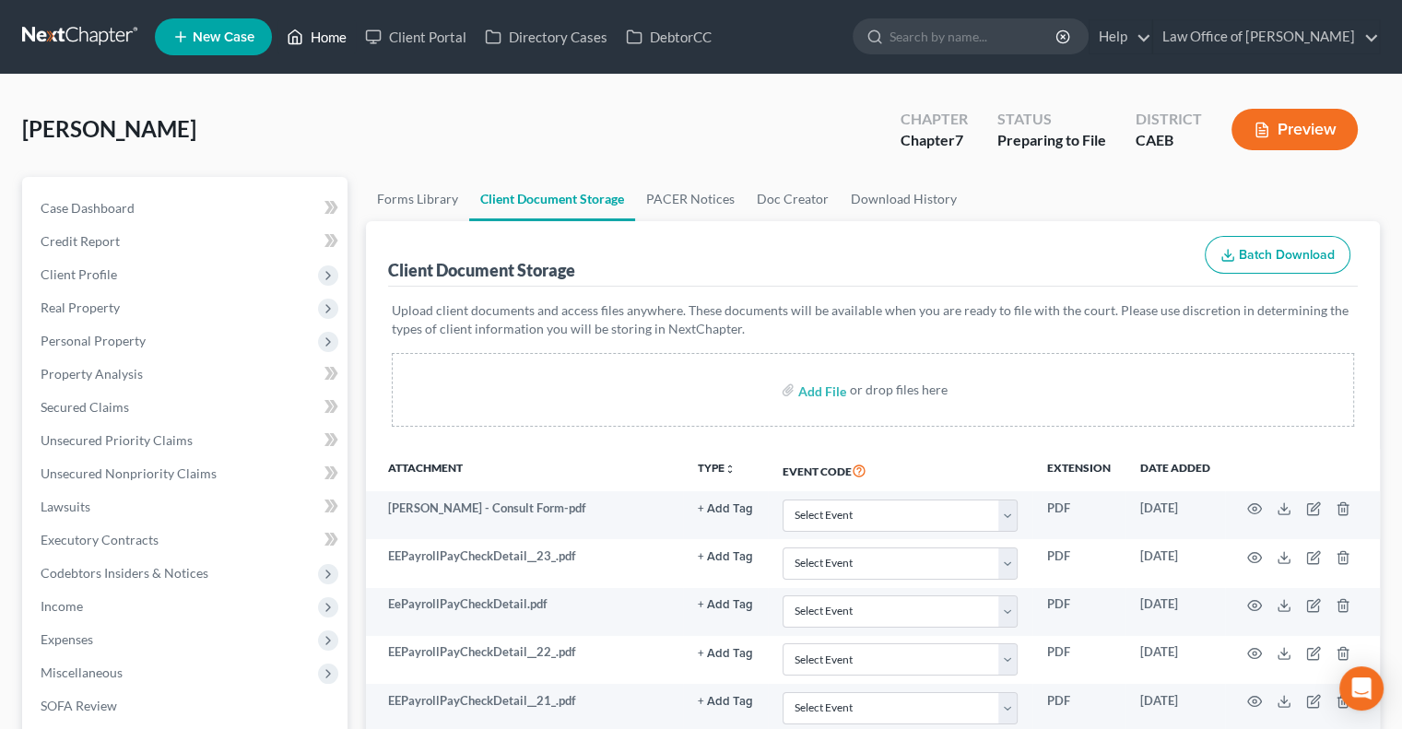
click at [336, 28] on link "Home" at bounding box center [316, 36] width 78 height 33
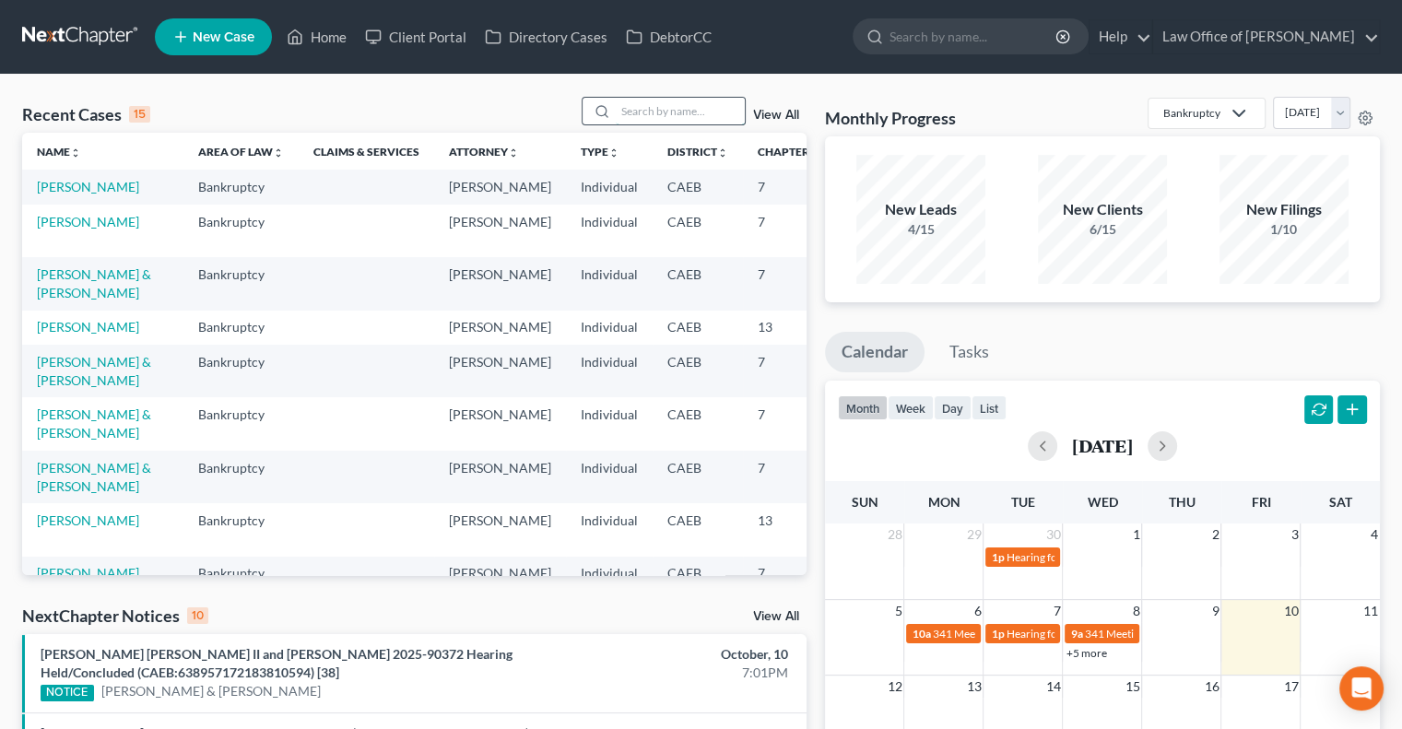
click at [646, 105] on input "search" at bounding box center [680, 111] width 129 height 27
type input "juare"
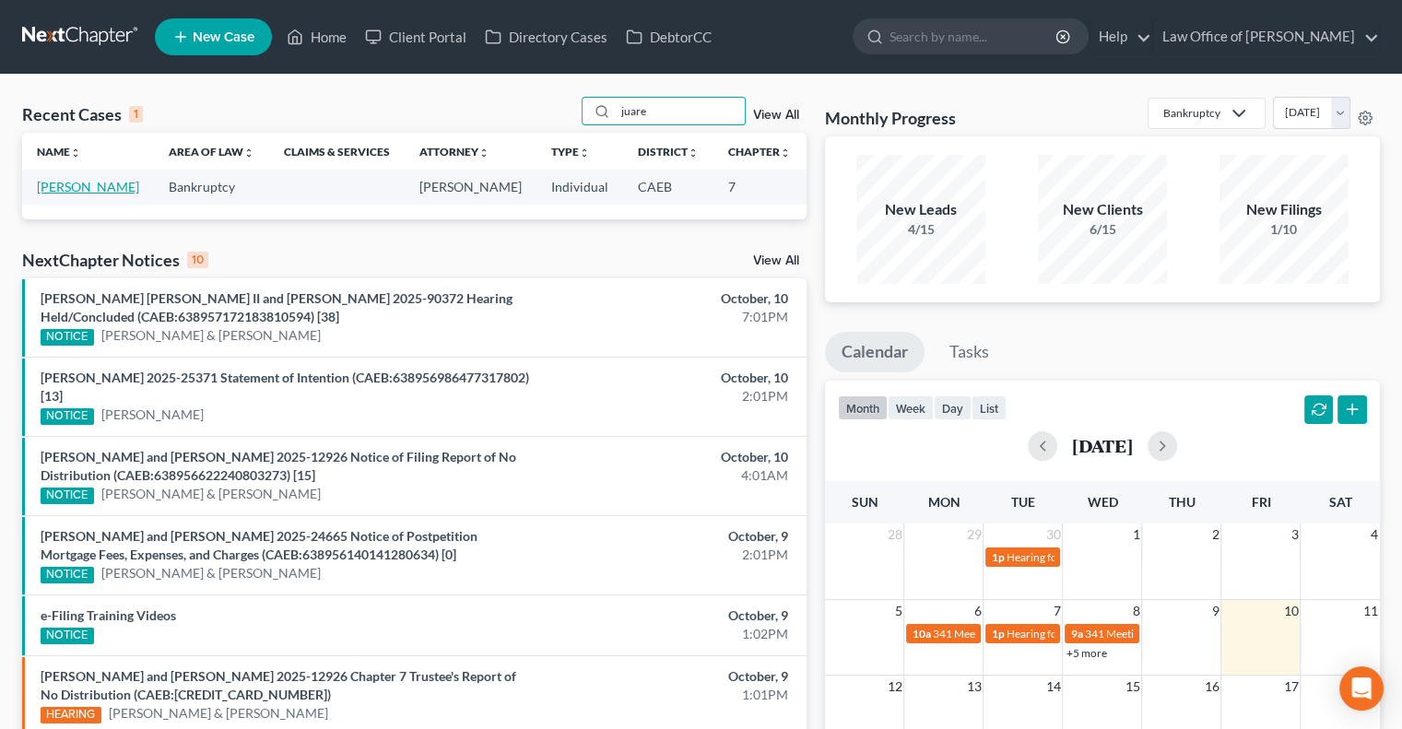
click at [76, 194] on link "[PERSON_NAME]" at bounding box center [88, 187] width 102 height 16
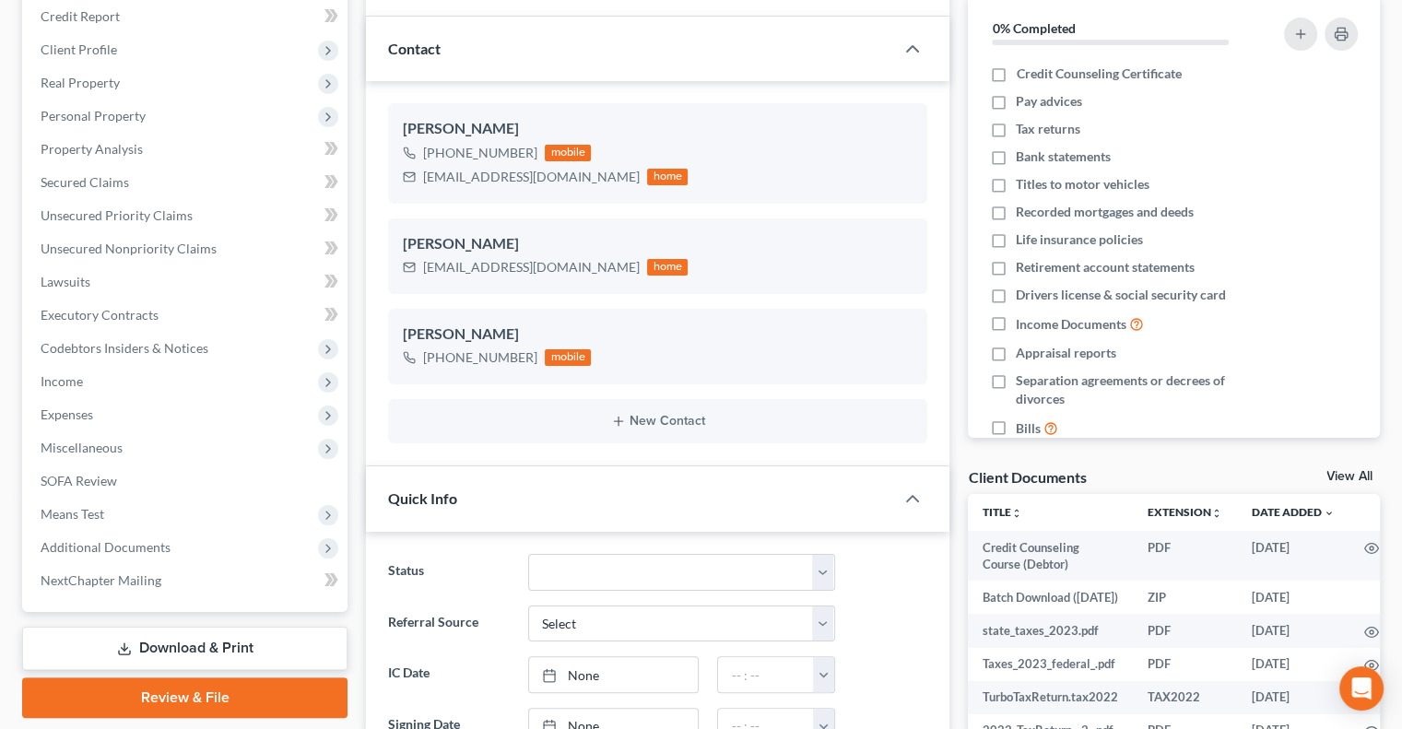
scroll to position [229, 0]
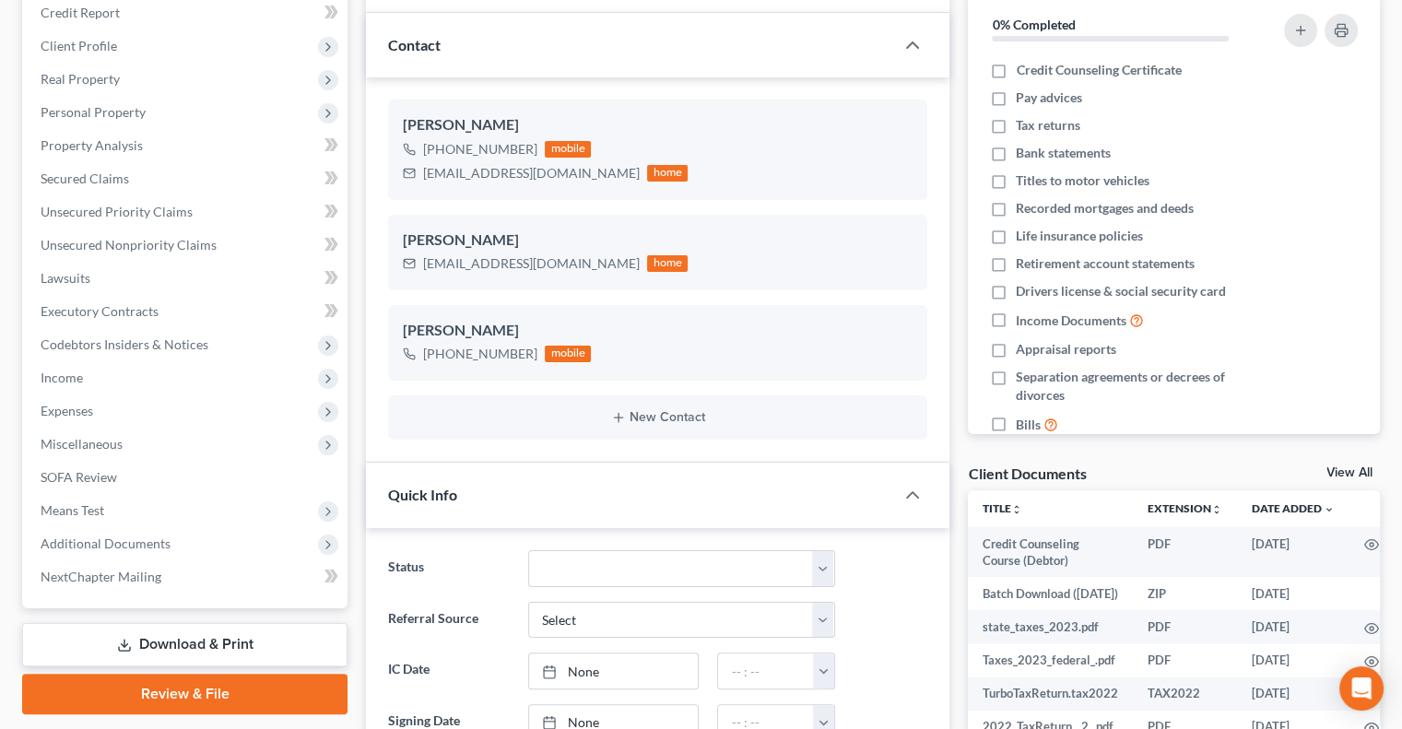
click at [1362, 468] on link "View All" at bounding box center [1349, 472] width 46 height 13
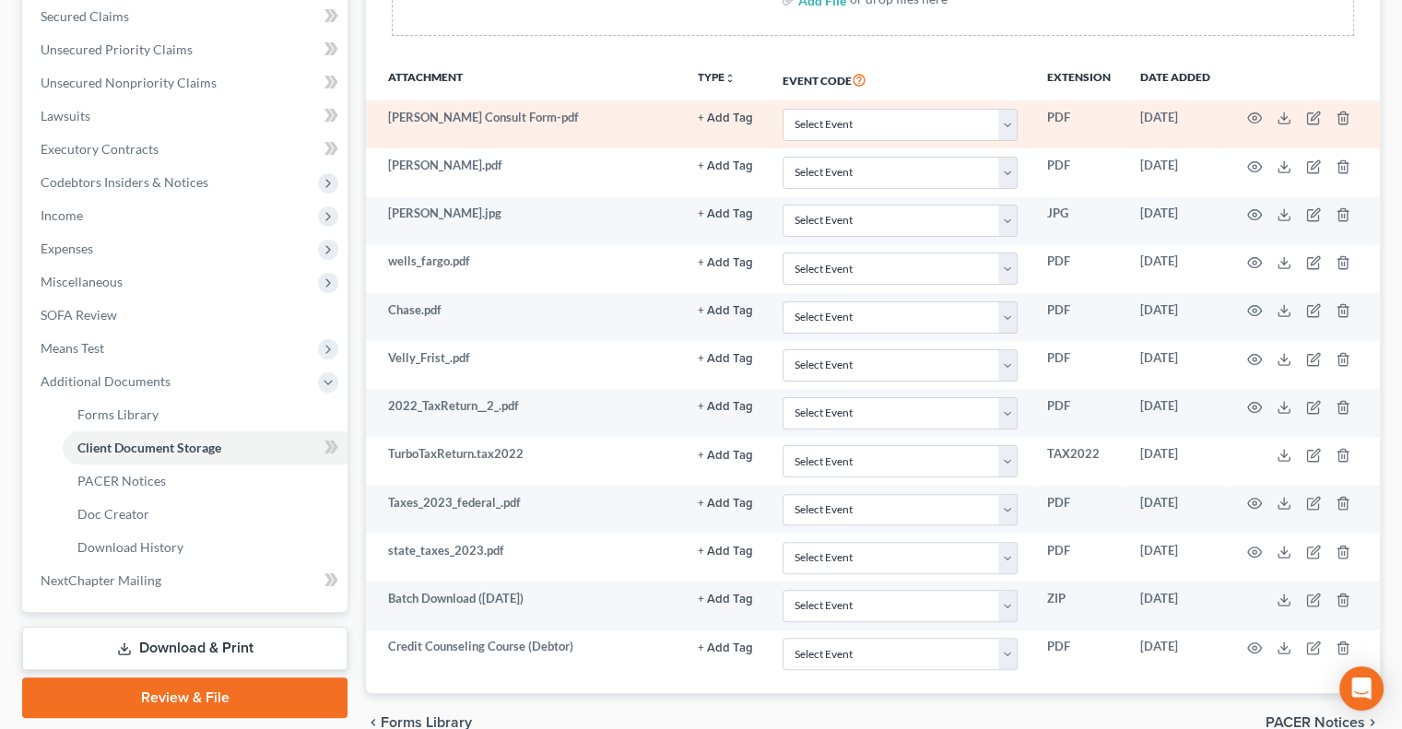
scroll to position [443, 0]
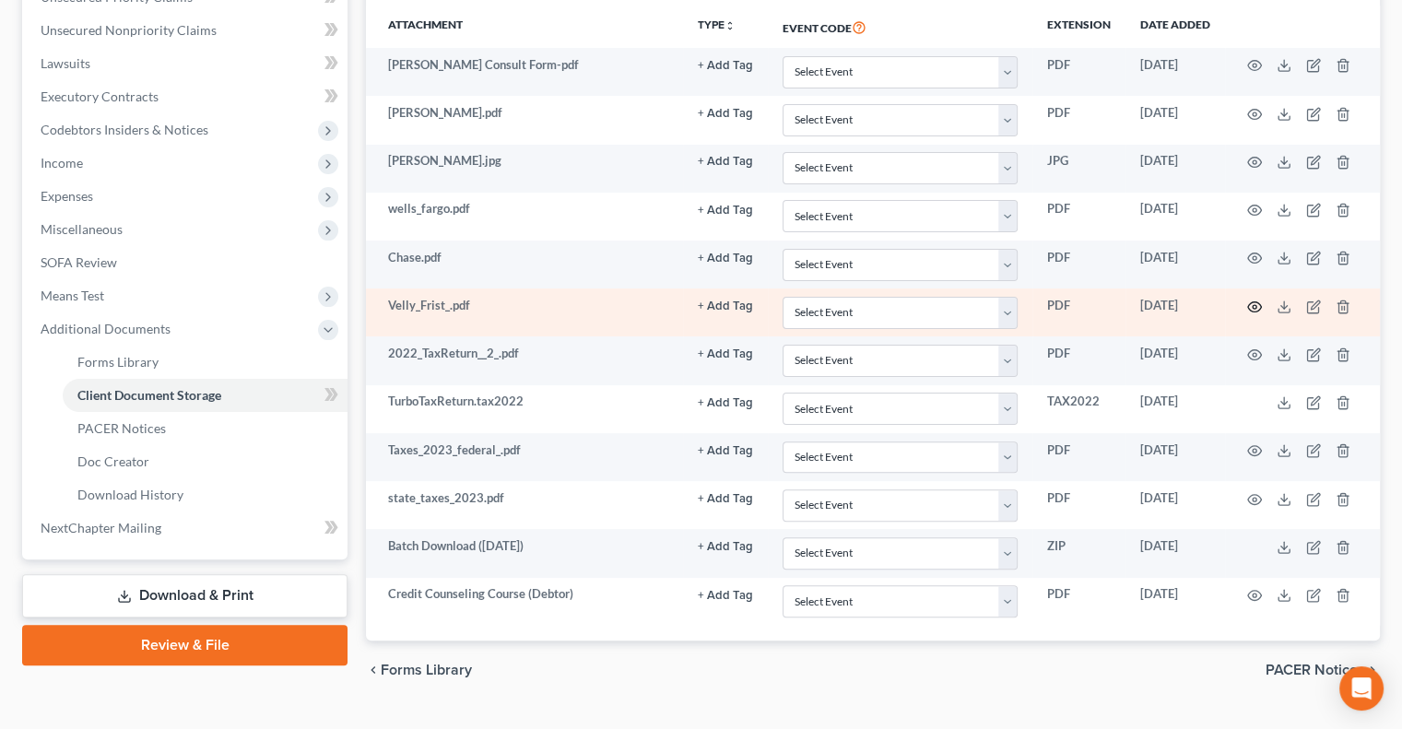
click at [1254, 304] on icon "button" at bounding box center [1254, 307] width 15 height 15
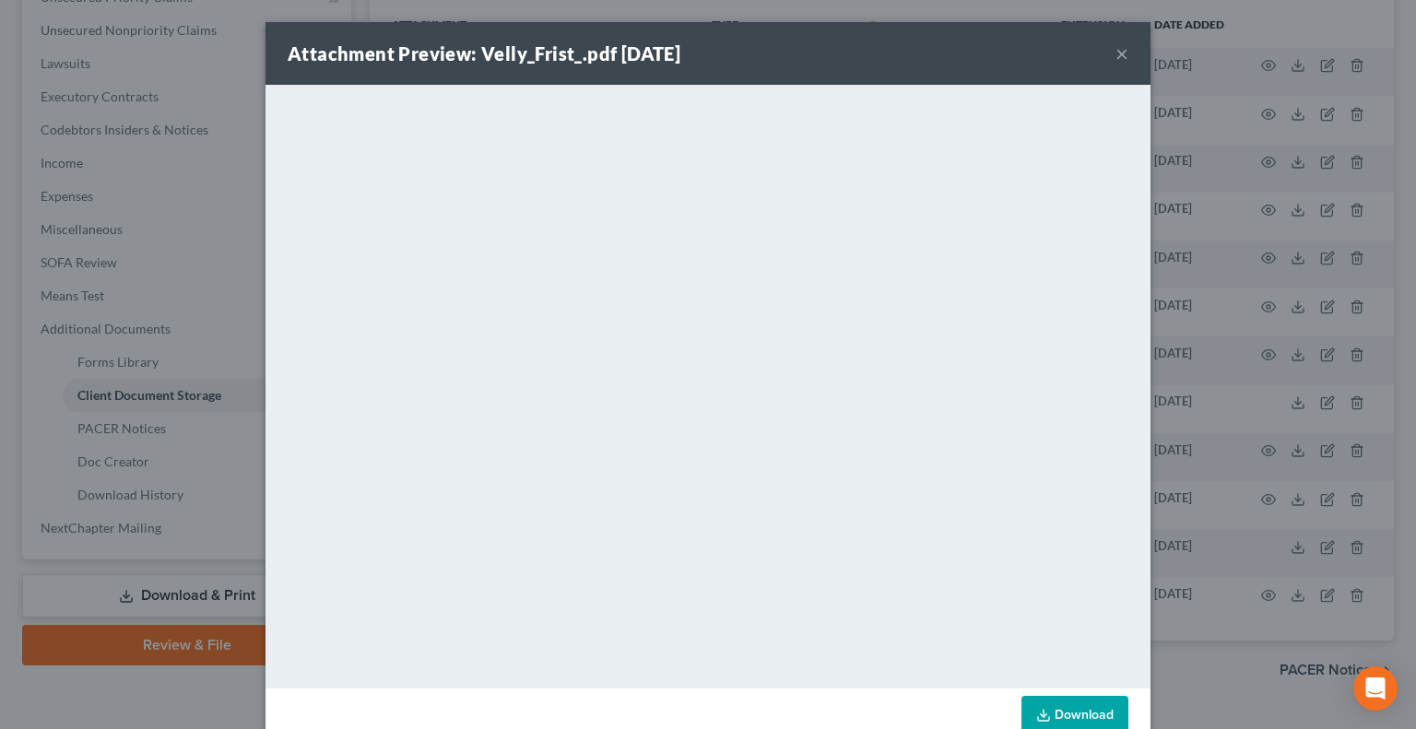
click at [1115, 52] on button "×" at bounding box center [1121, 53] width 13 height 22
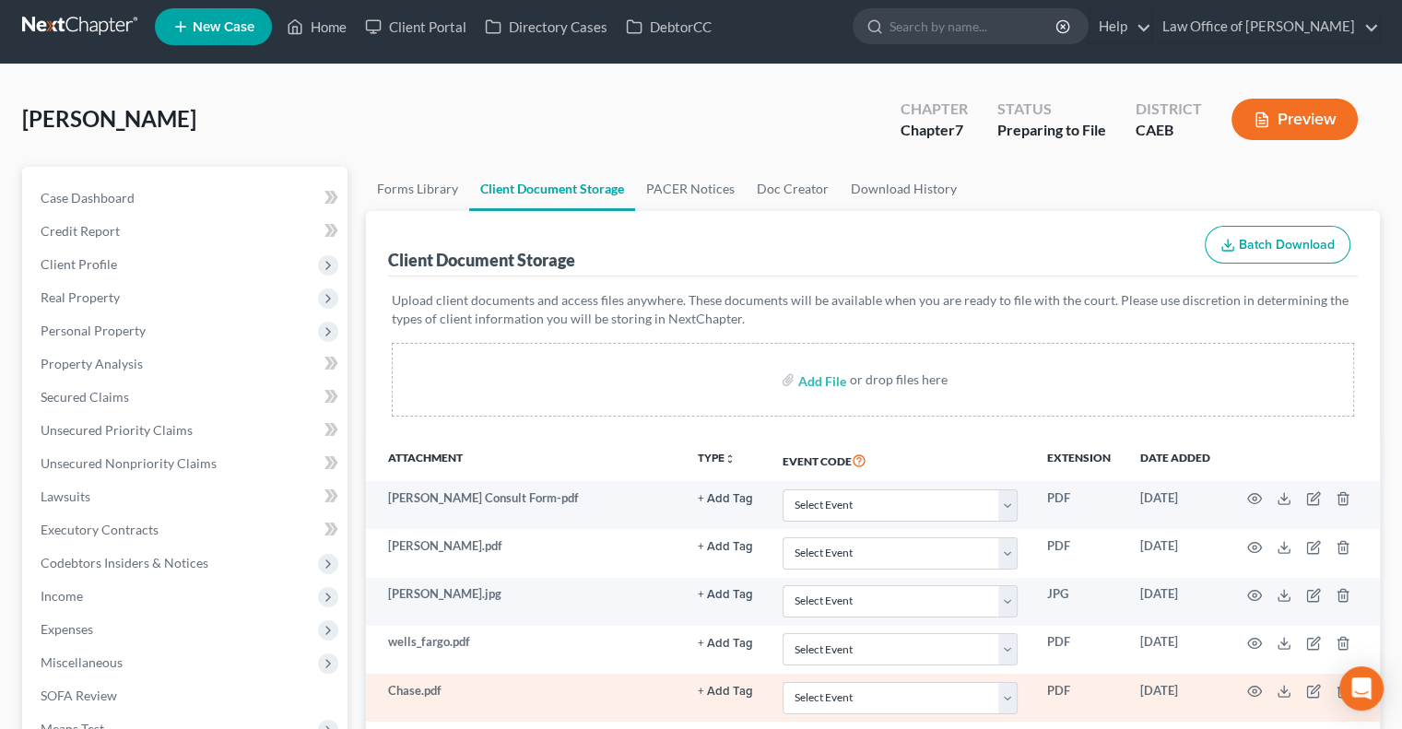
scroll to position [6, 0]
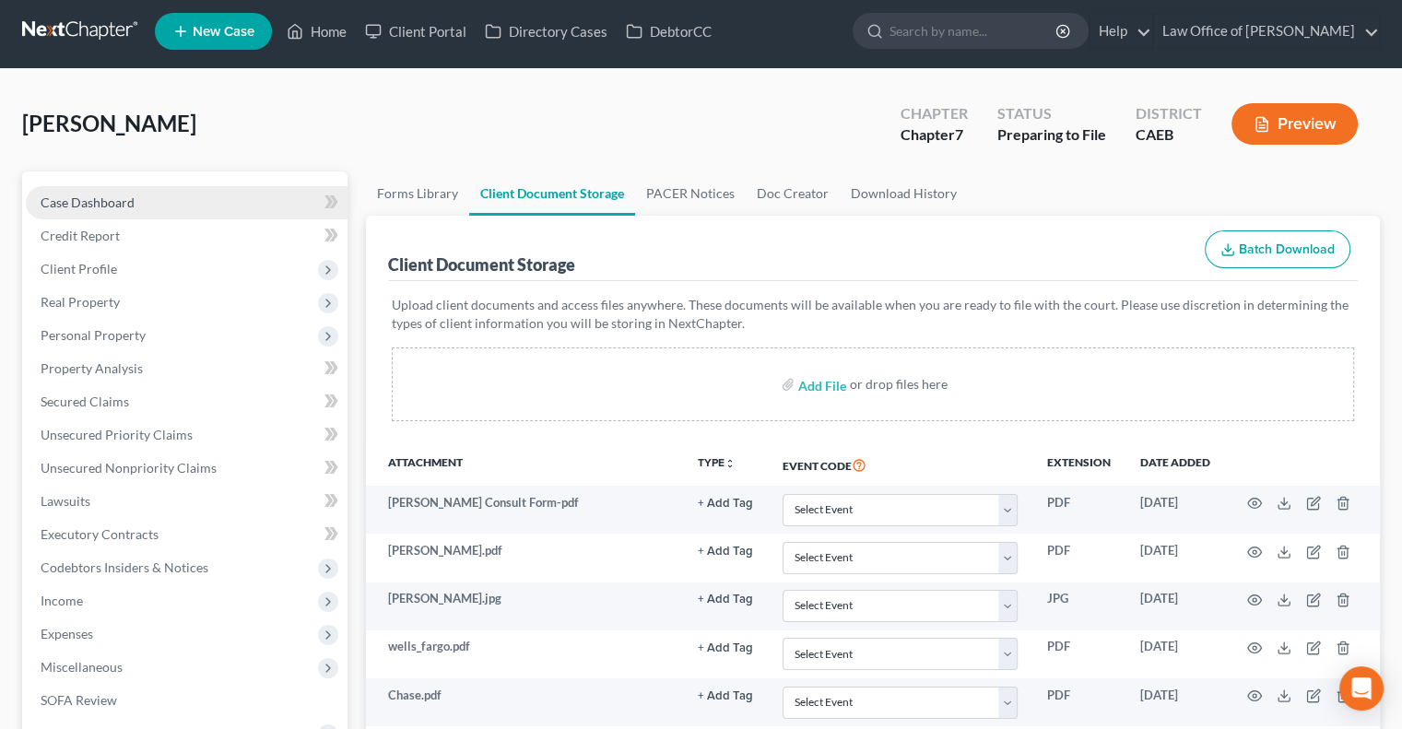
click at [96, 200] on span "Case Dashboard" at bounding box center [88, 202] width 94 height 16
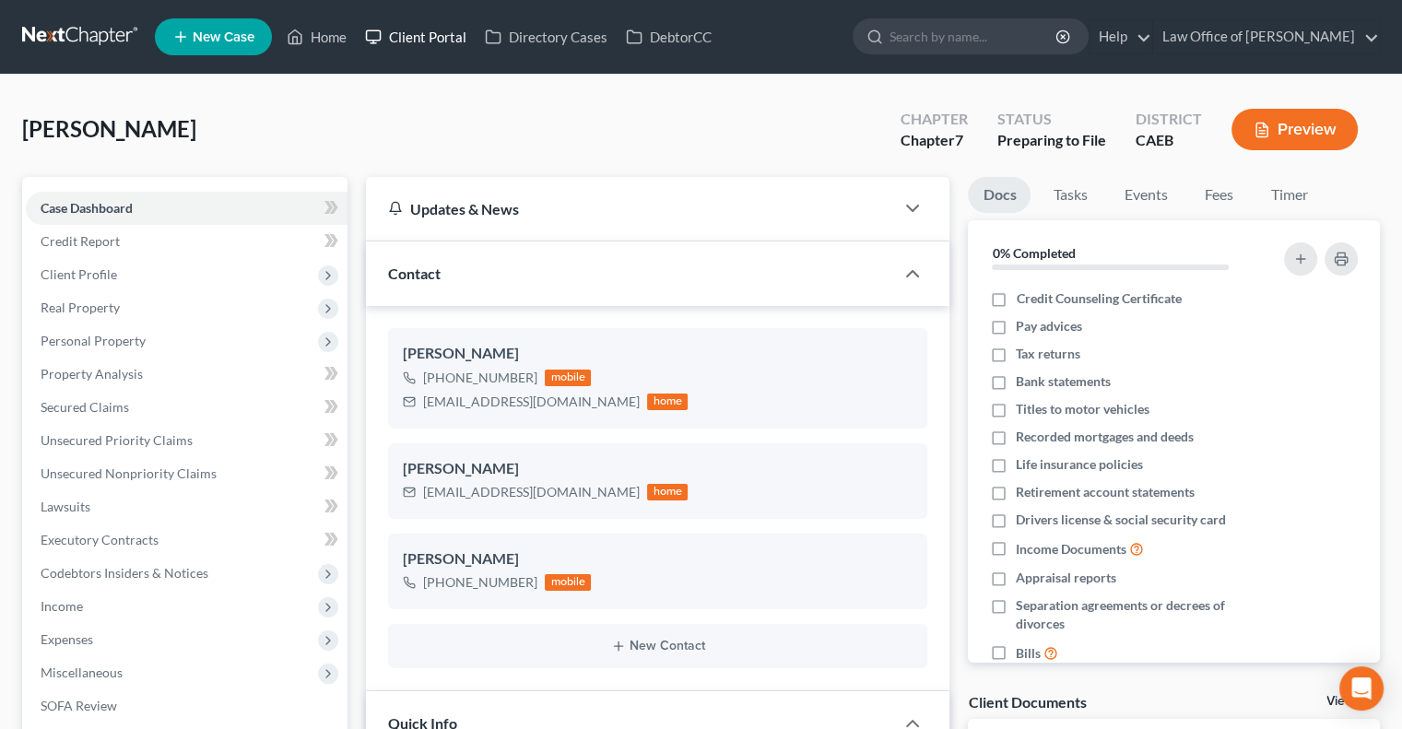
click at [400, 29] on link "Client Portal" at bounding box center [416, 36] width 120 height 33
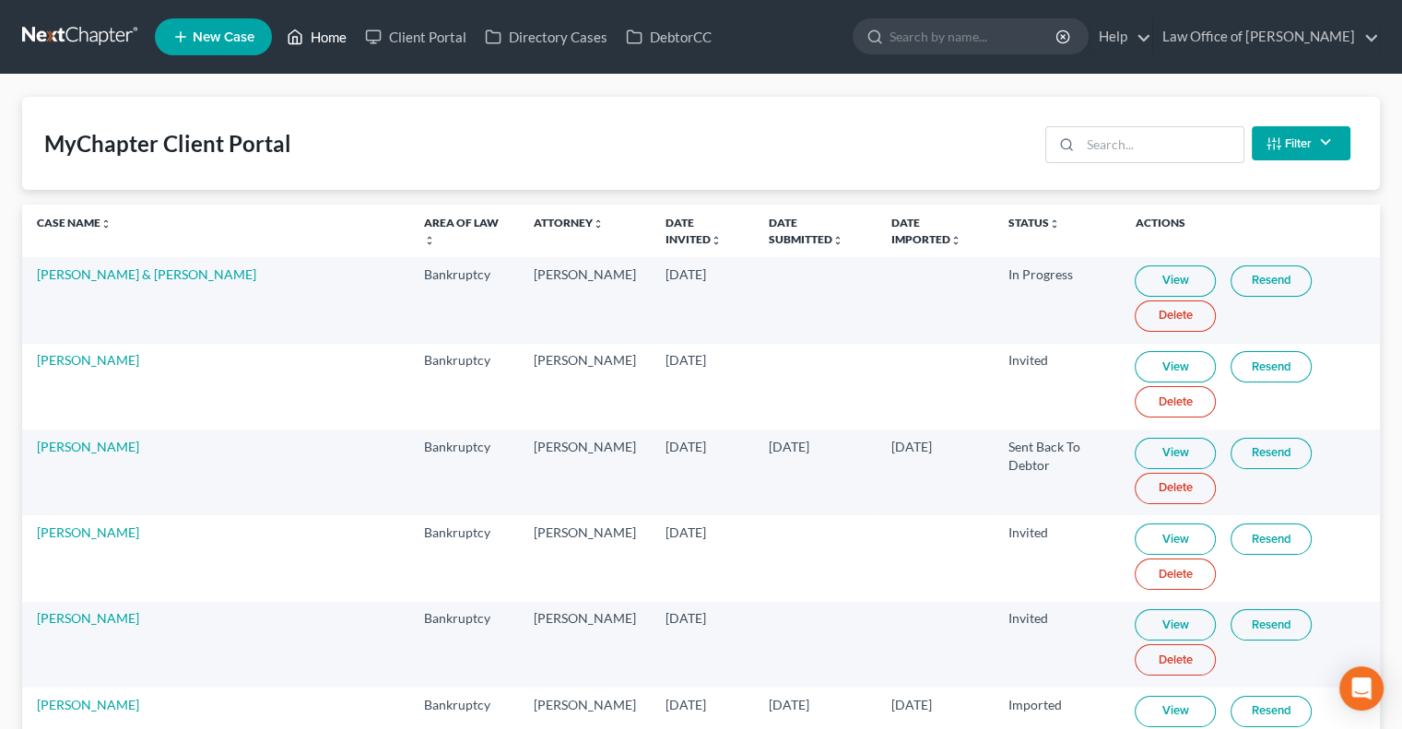
click at [313, 34] on link "Home" at bounding box center [316, 36] width 78 height 33
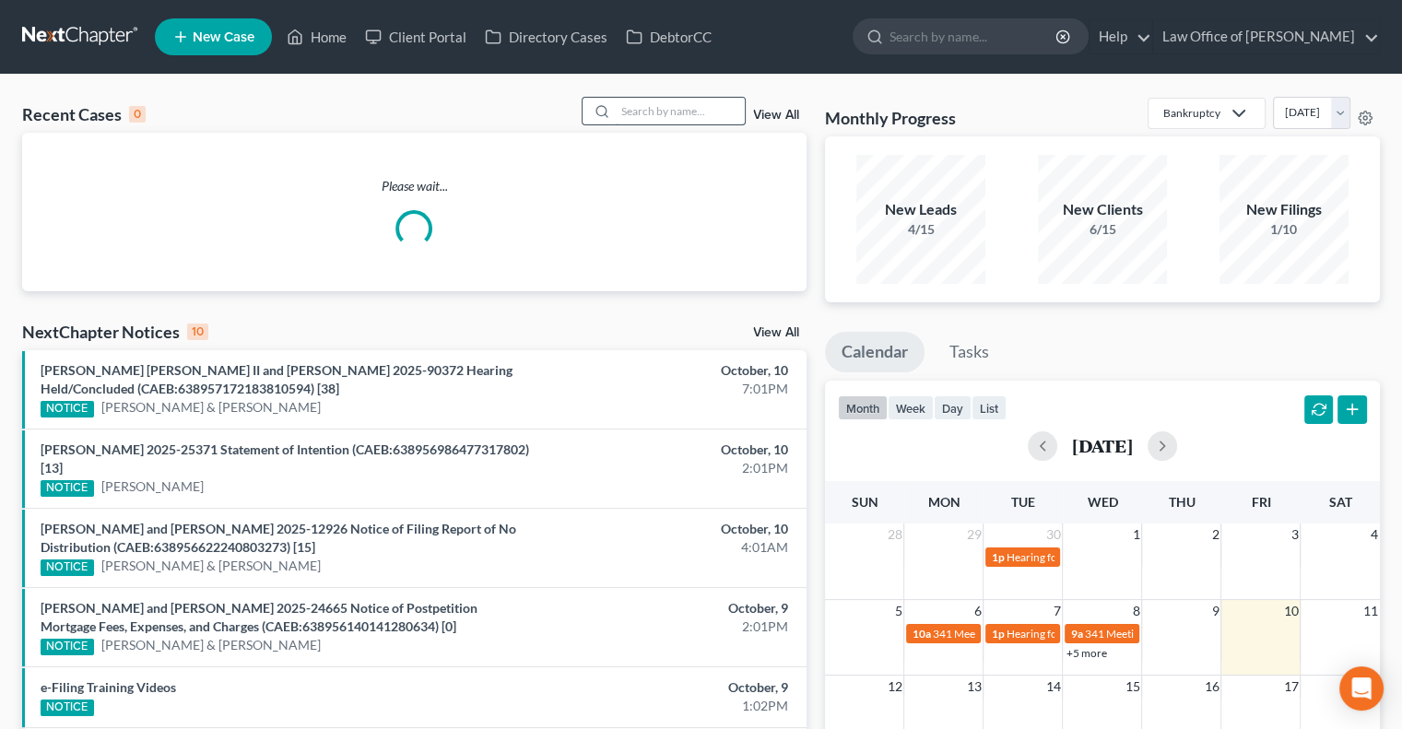
click at [616, 114] on input "search" at bounding box center [680, 111] width 129 height 27
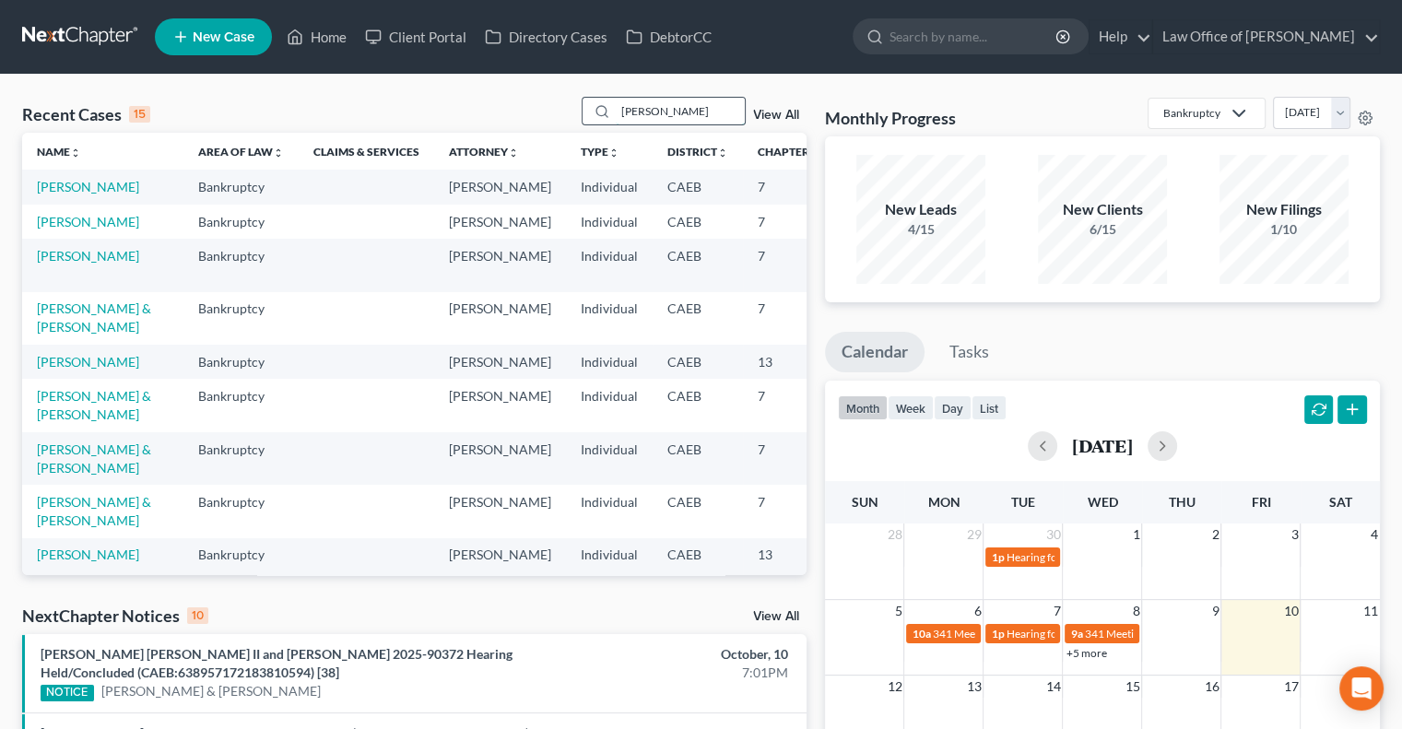
type input "[PERSON_NAME]"
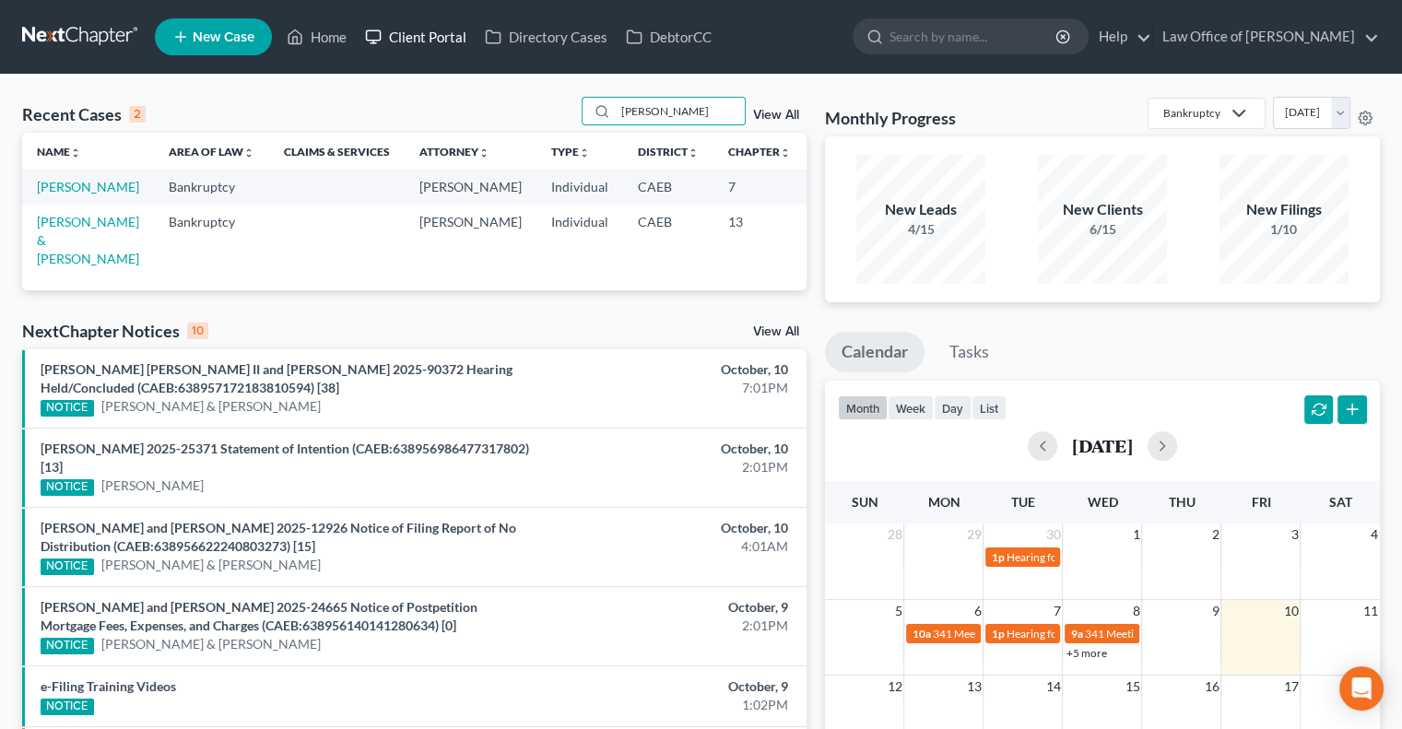
click at [452, 30] on link "Client Portal" at bounding box center [416, 36] width 120 height 33
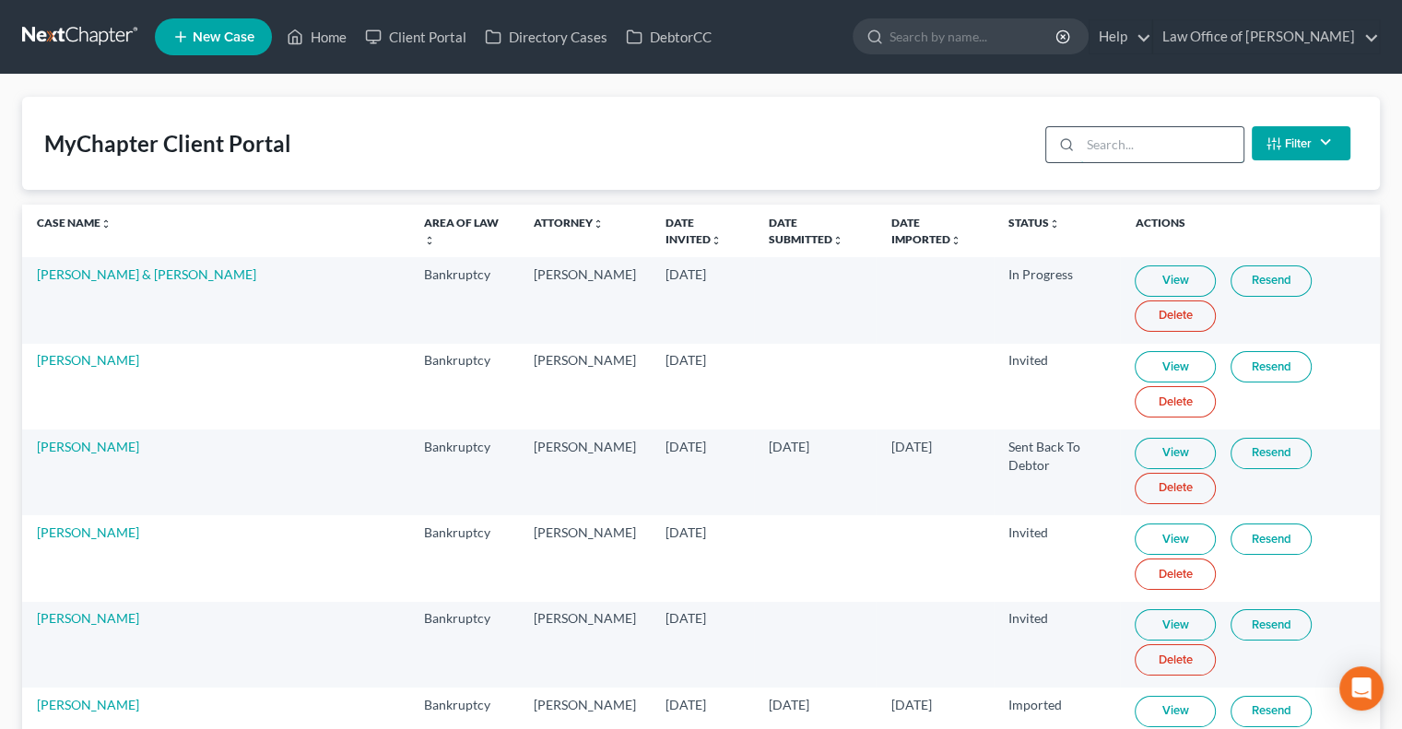
click at [1105, 144] on input "search" at bounding box center [1161, 144] width 163 height 35
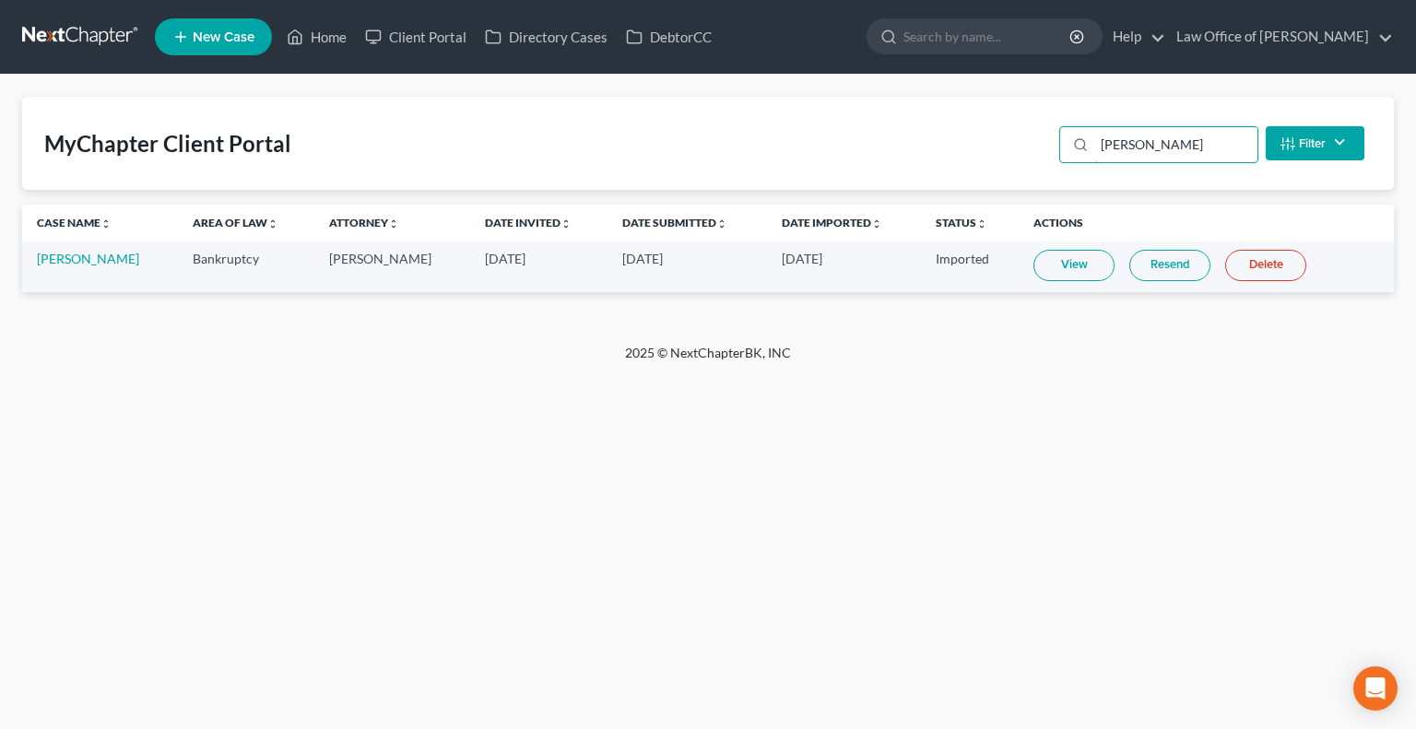
type input "[PERSON_NAME]"
click at [1165, 255] on link "Resend" at bounding box center [1169, 265] width 81 height 31
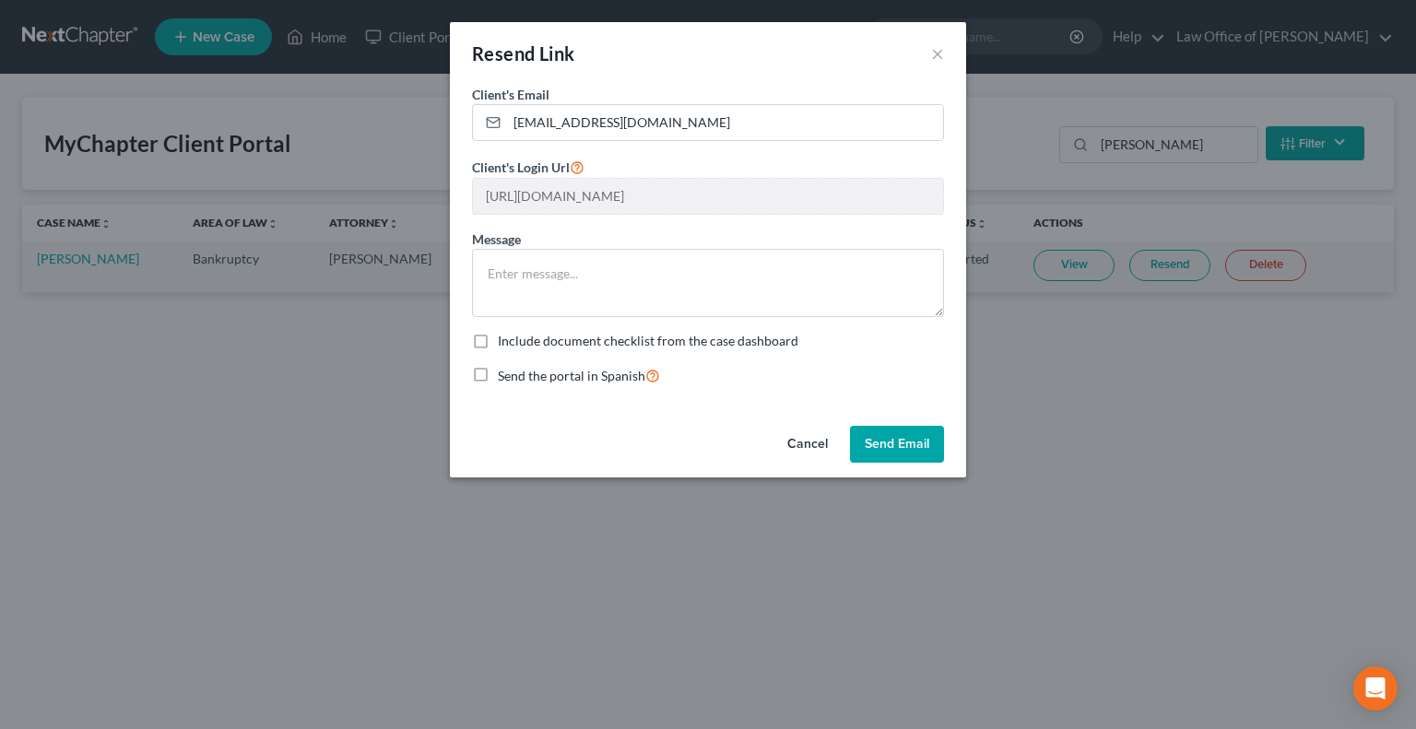
click at [498, 338] on label "Include document checklist from the case dashboard" at bounding box center [648, 341] width 300 height 18
click at [505, 338] on input "Include document checklist from the case dashboard" at bounding box center [511, 338] width 12 height 12
checkbox input "true"
click at [883, 438] on button "Send Email" at bounding box center [897, 444] width 94 height 37
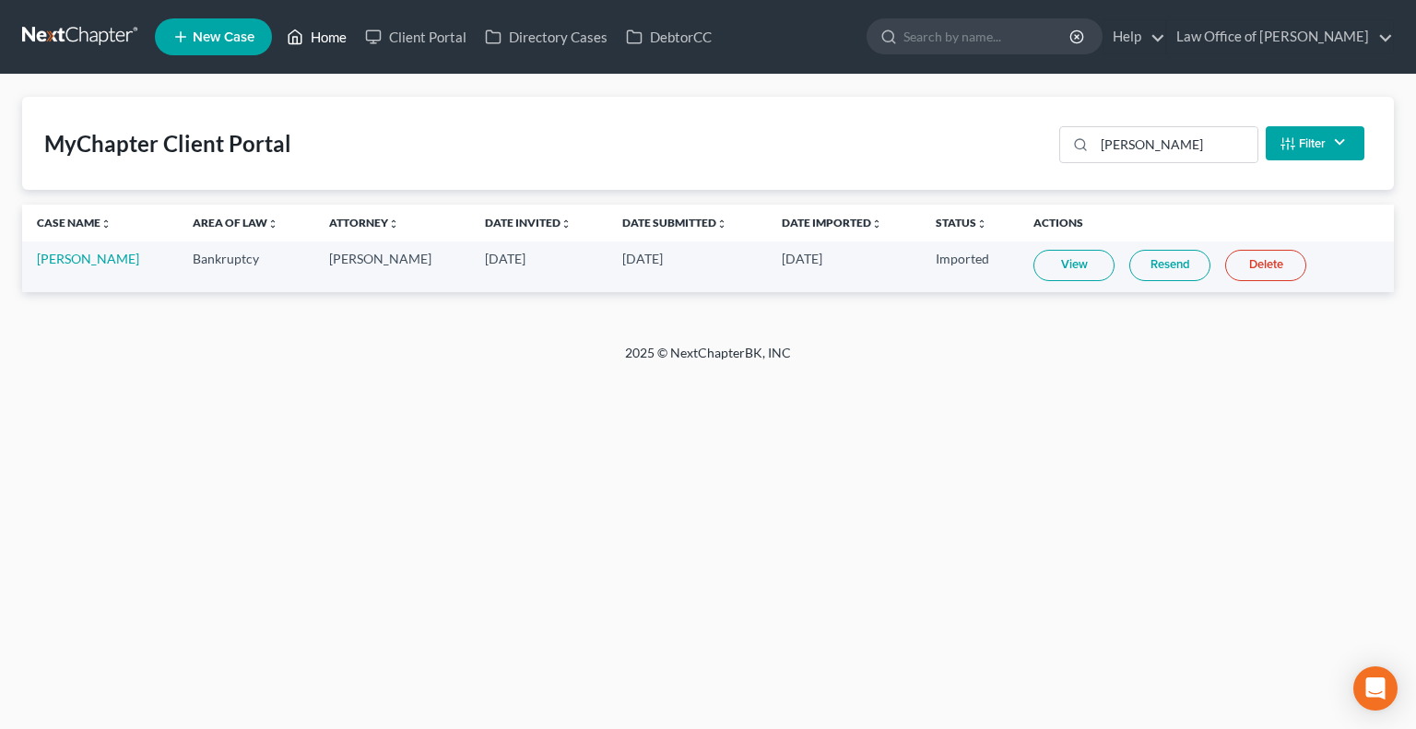
click at [310, 36] on link "Home" at bounding box center [316, 36] width 78 height 33
